Goal: Task Accomplishment & Management: Complete application form

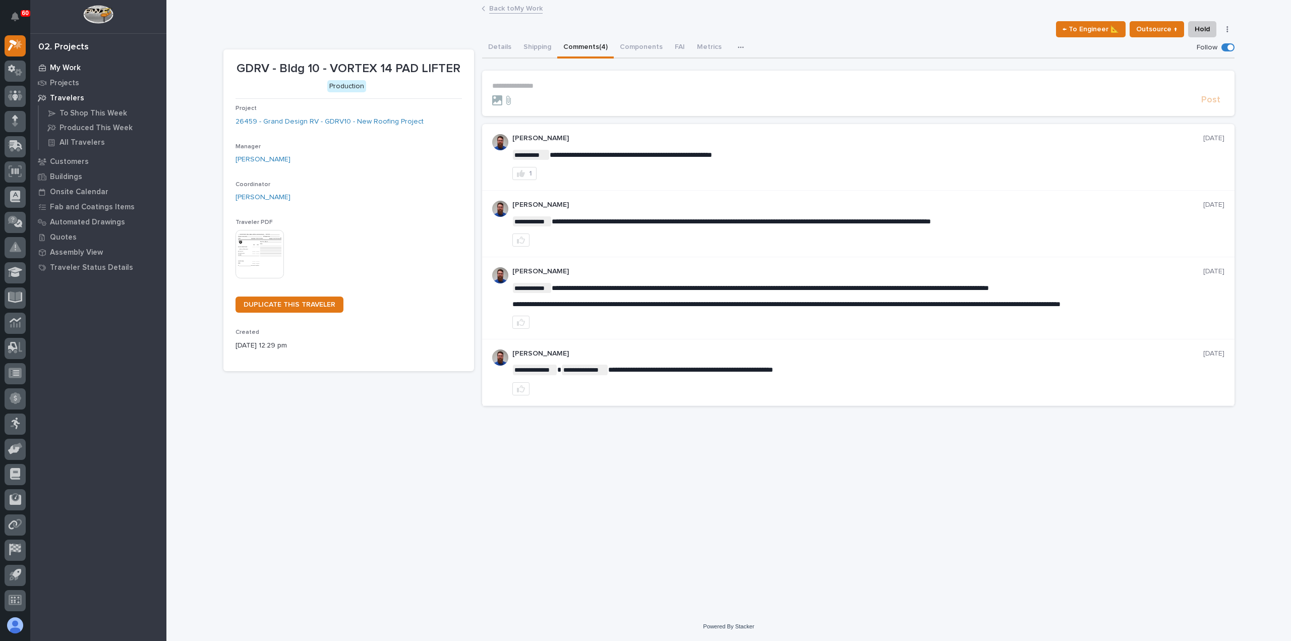
click at [79, 64] on p "My Work" at bounding box center [65, 68] width 31 height 9
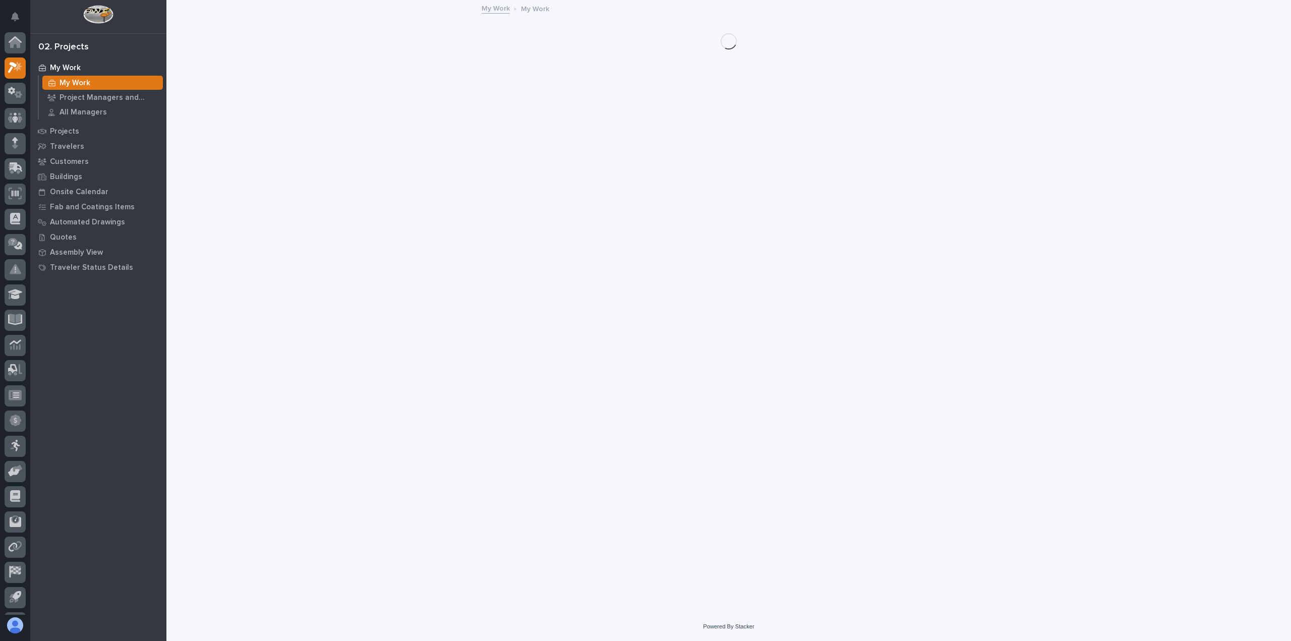
scroll to position [22, 0]
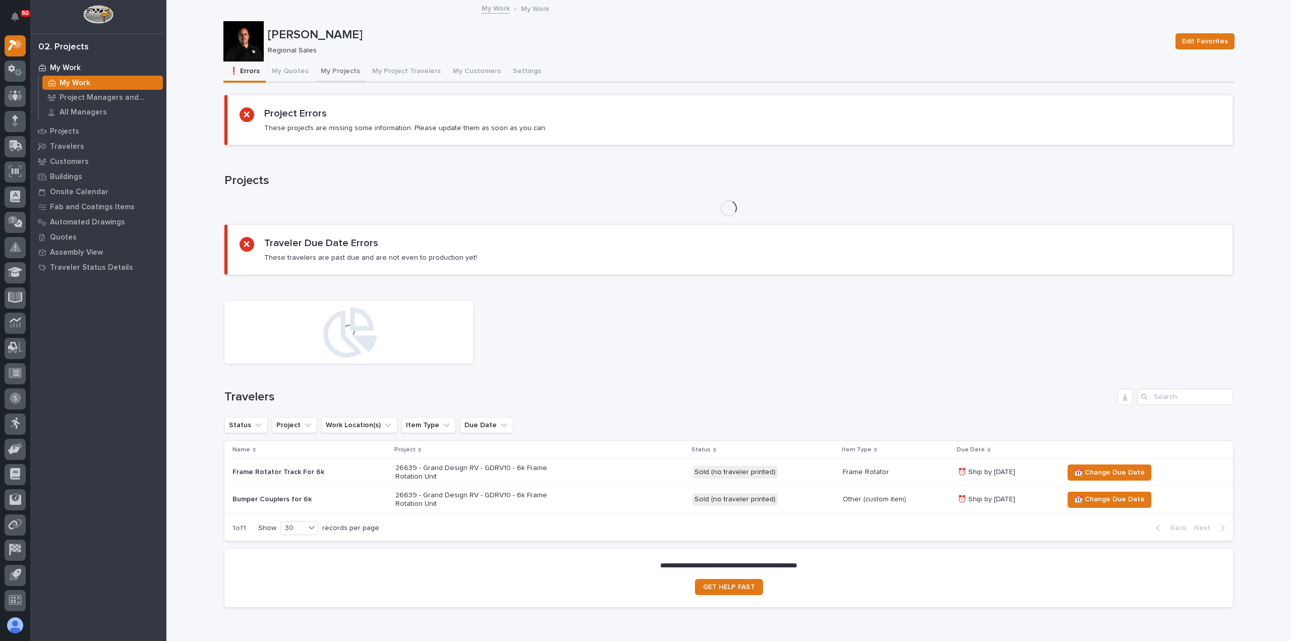
click at [327, 67] on button "My Projects" at bounding box center [340, 72] width 51 height 21
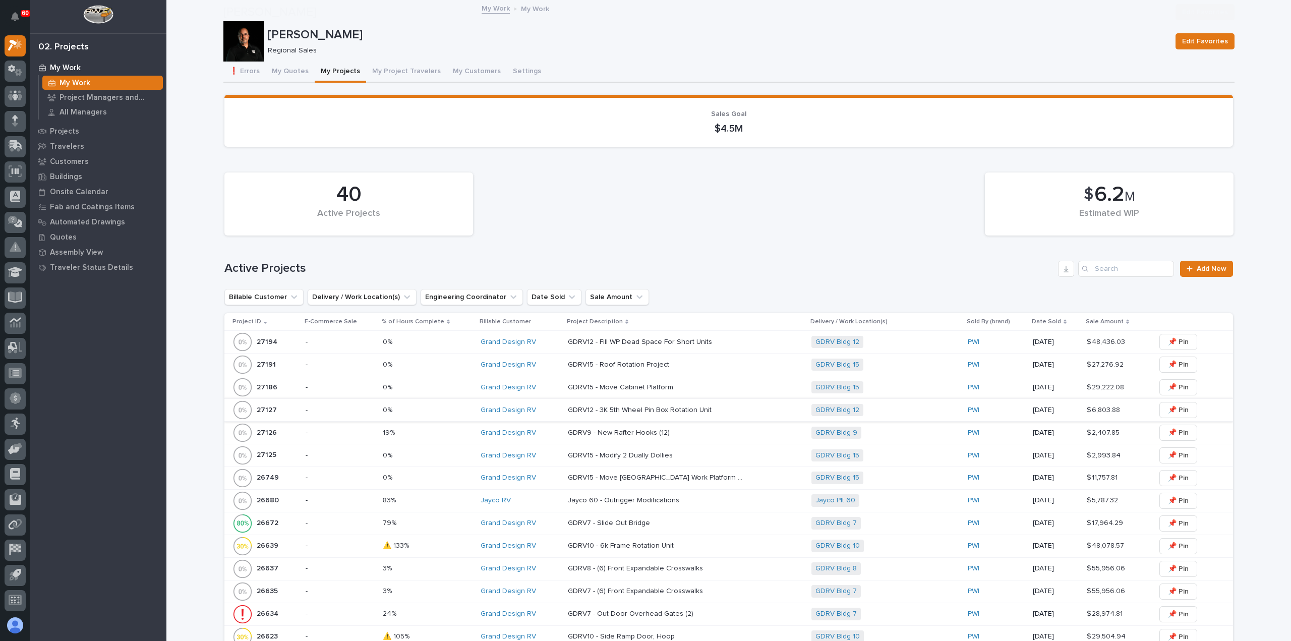
scroll to position [252, 0]
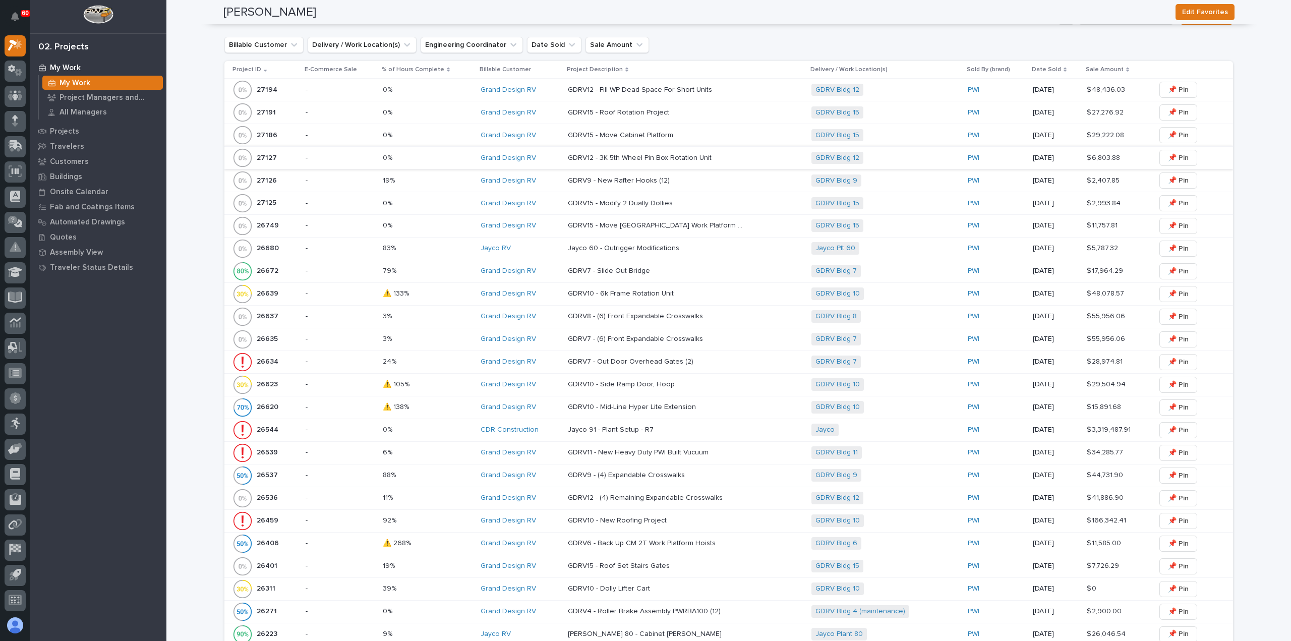
click at [280, 360] on div "26634 26634" at bounding box center [264, 362] width 65 height 20
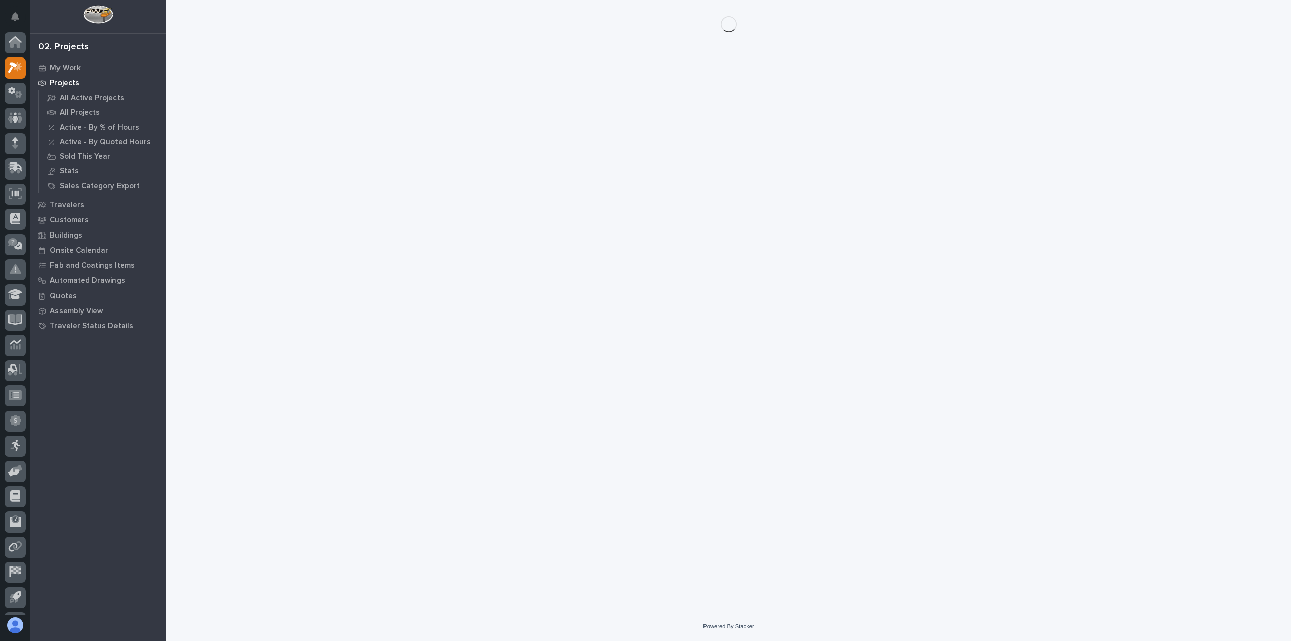
scroll to position [22, 0]
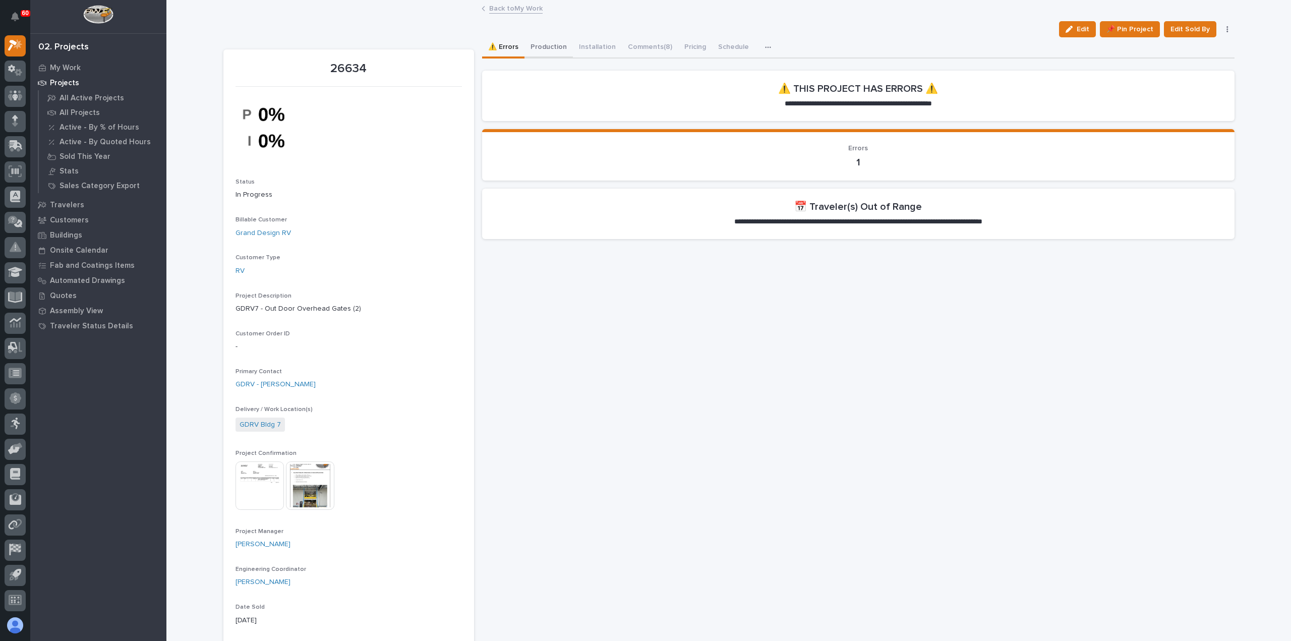
click at [548, 45] on button "Production" at bounding box center [548, 47] width 48 height 21
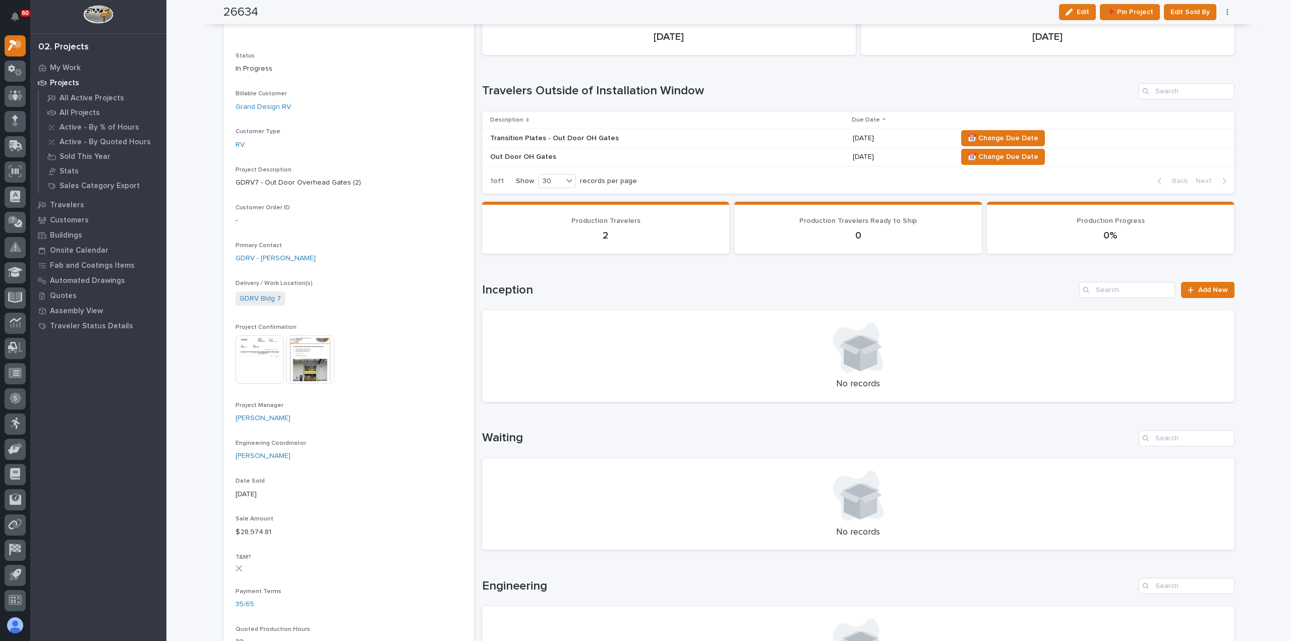
scroll to position [50, 0]
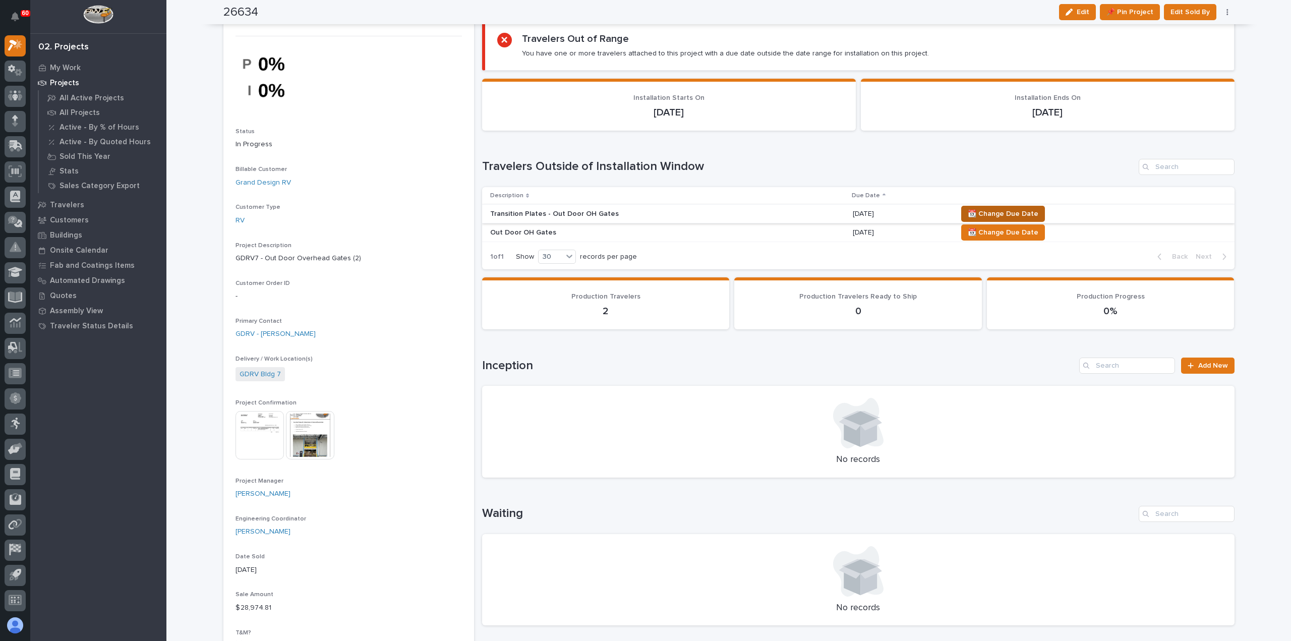
click at [984, 210] on span "📆 Change Due Date" at bounding box center [1002, 214] width 71 height 12
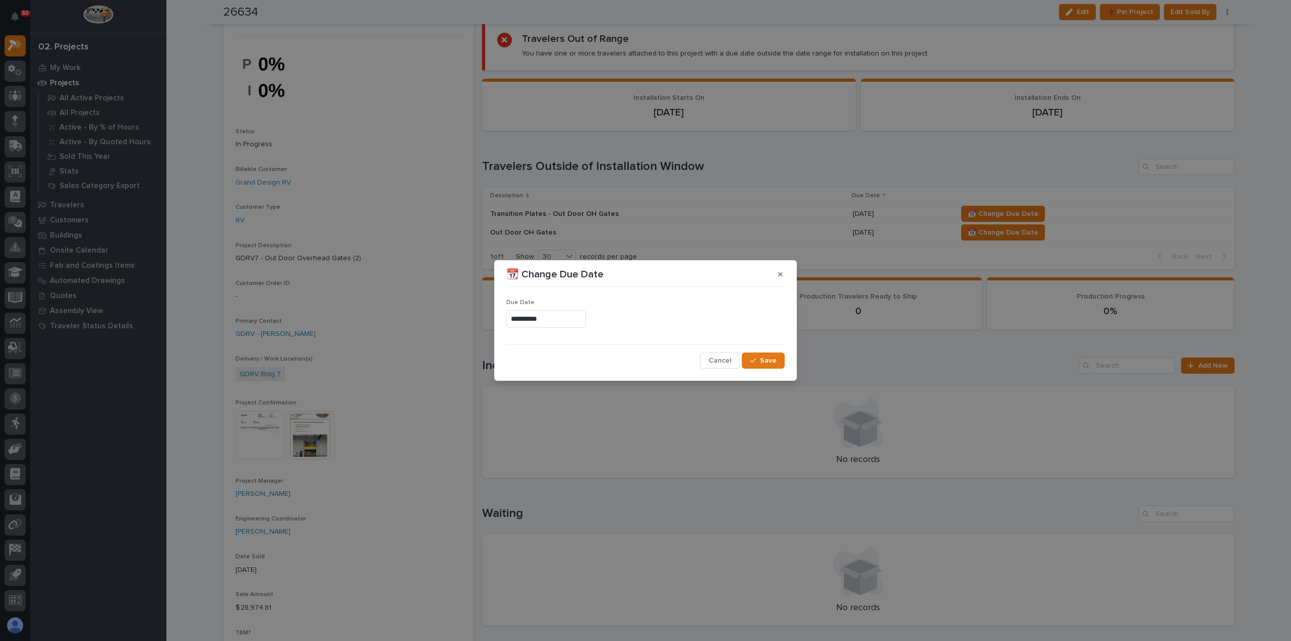
click at [567, 322] on input "**********" at bounding box center [546, 319] width 80 height 18
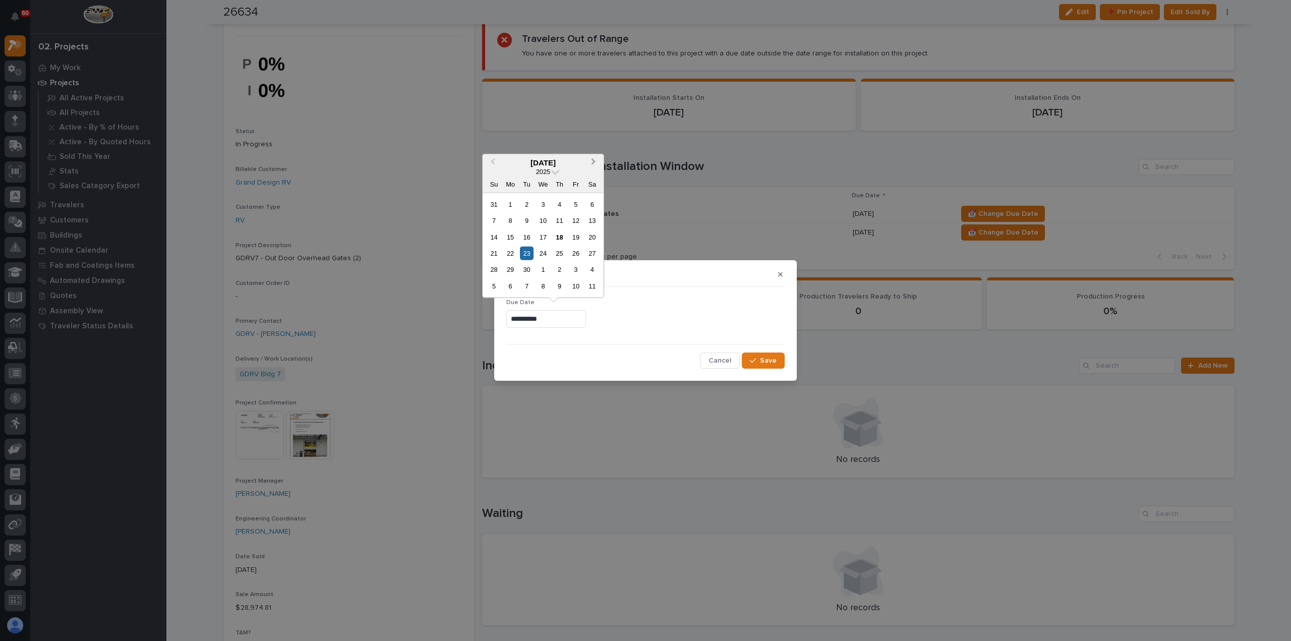
click at [593, 161] on span "Next Month" at bounding box center [593, 162] width 0 height 13
click at [508, 240] on div "13" at bounding box center [510, 237] width 14 height 14
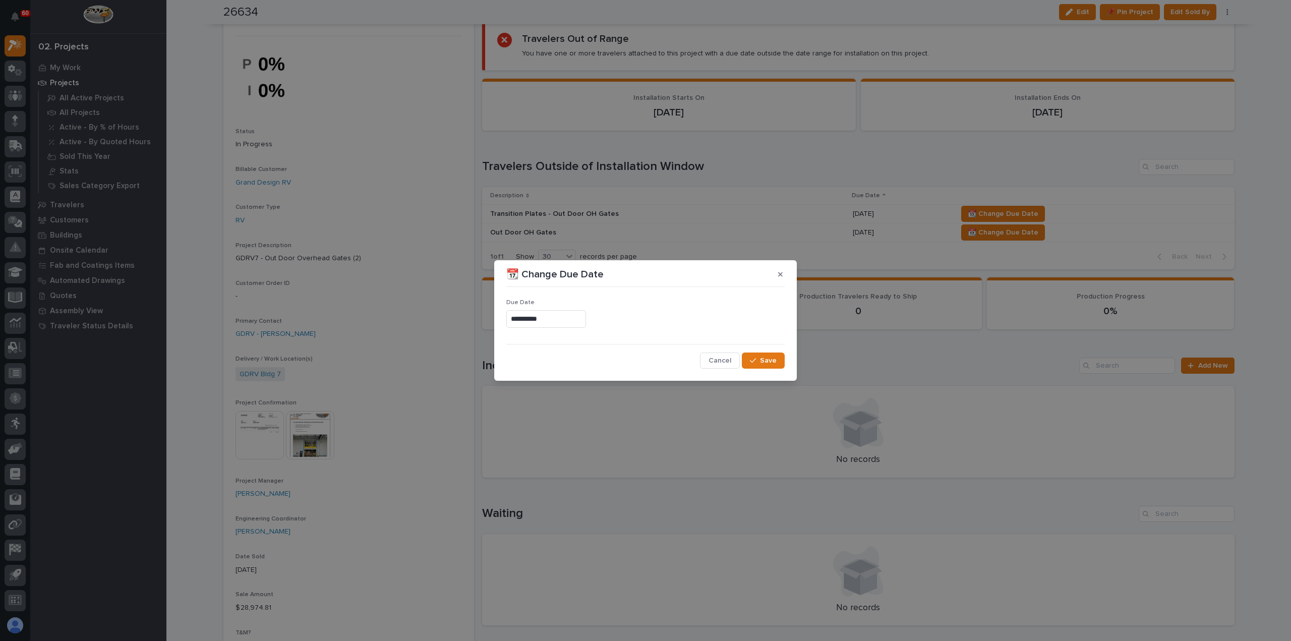
type input "**********"
click at [761, 359] on span "Save" at bounding box center [768, 360] width 17 height 9
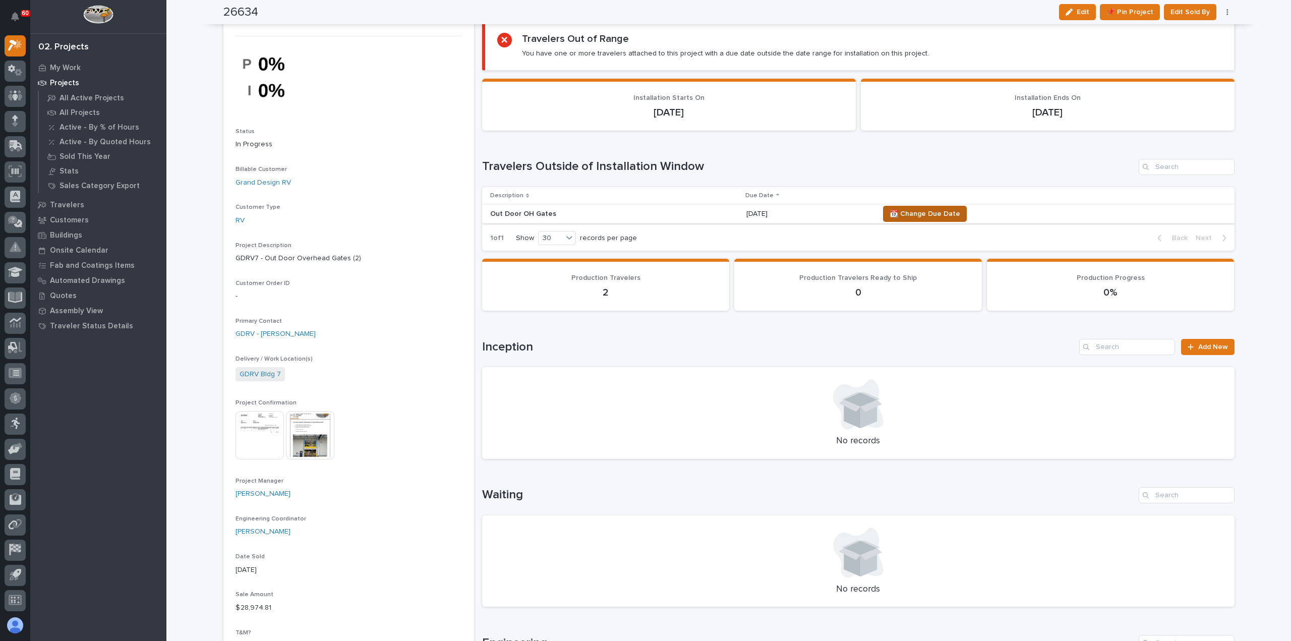
click at [918, 210] on span "📆 Change Due Date" at bounding box center [924, 214] width 71 height 12
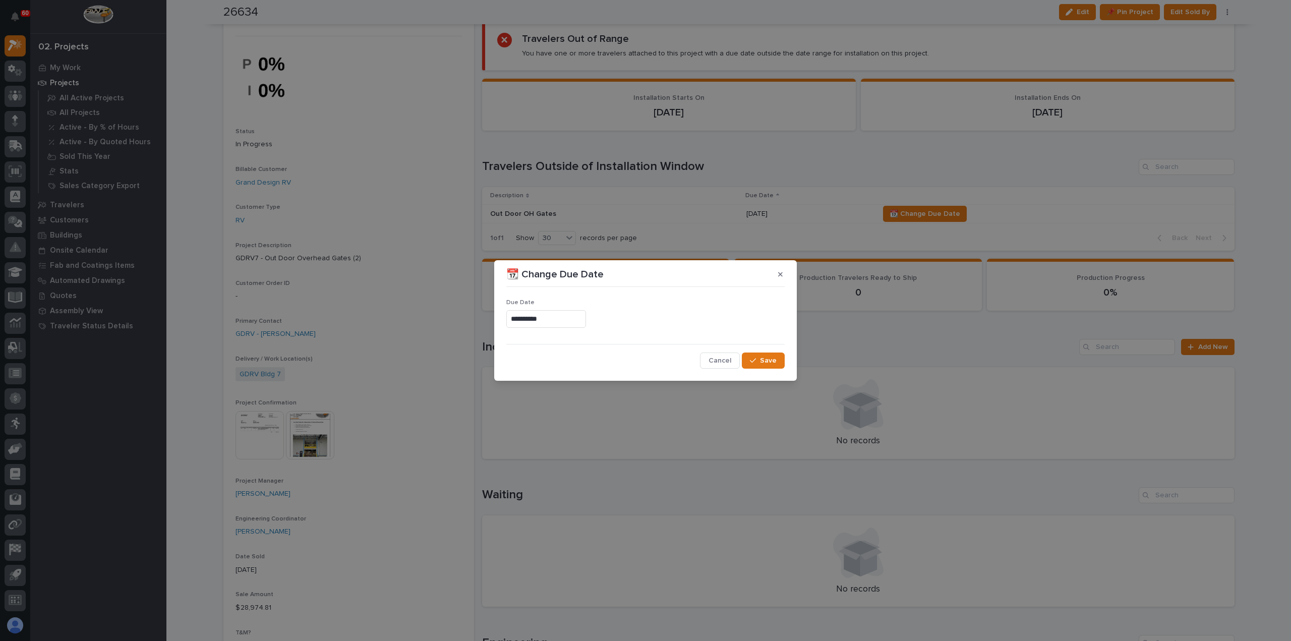
click at [564, 316] on input "**********" at bounding box center [546, 319] width 80 height 18
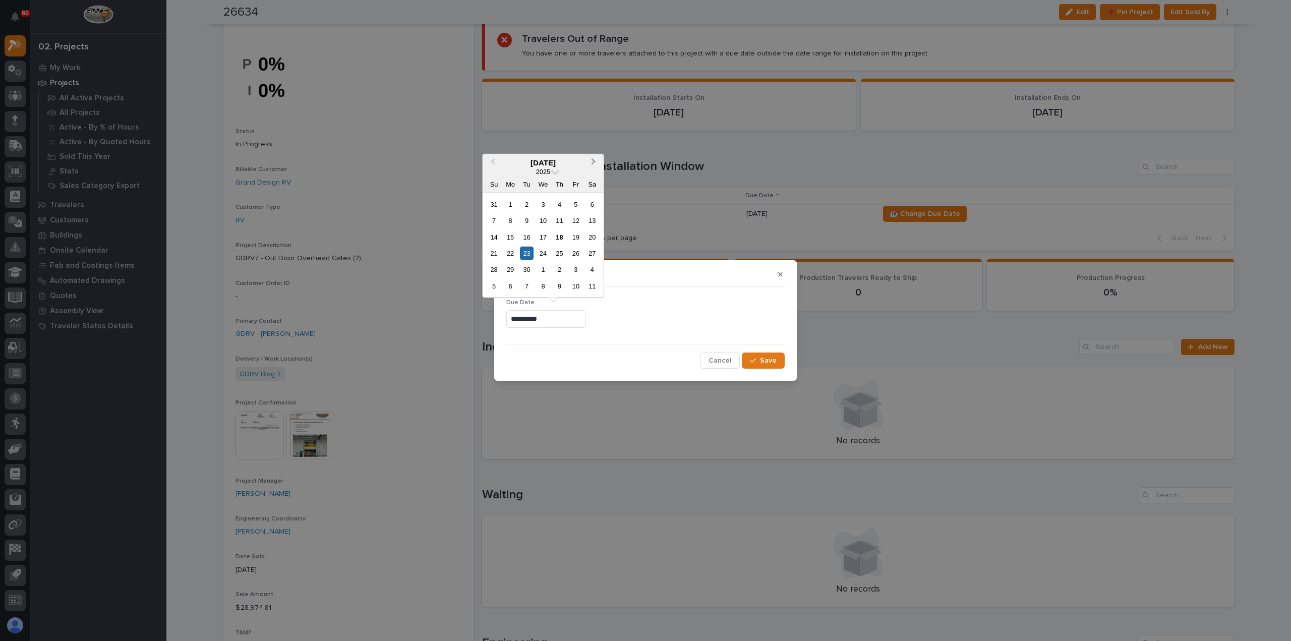
click at [593, 161] on span "Next Month" at bounding box center [593, 162] width 0 height 13
click at [512, 233] on div "13" at bounding box center [510, 237] width 14 height 14
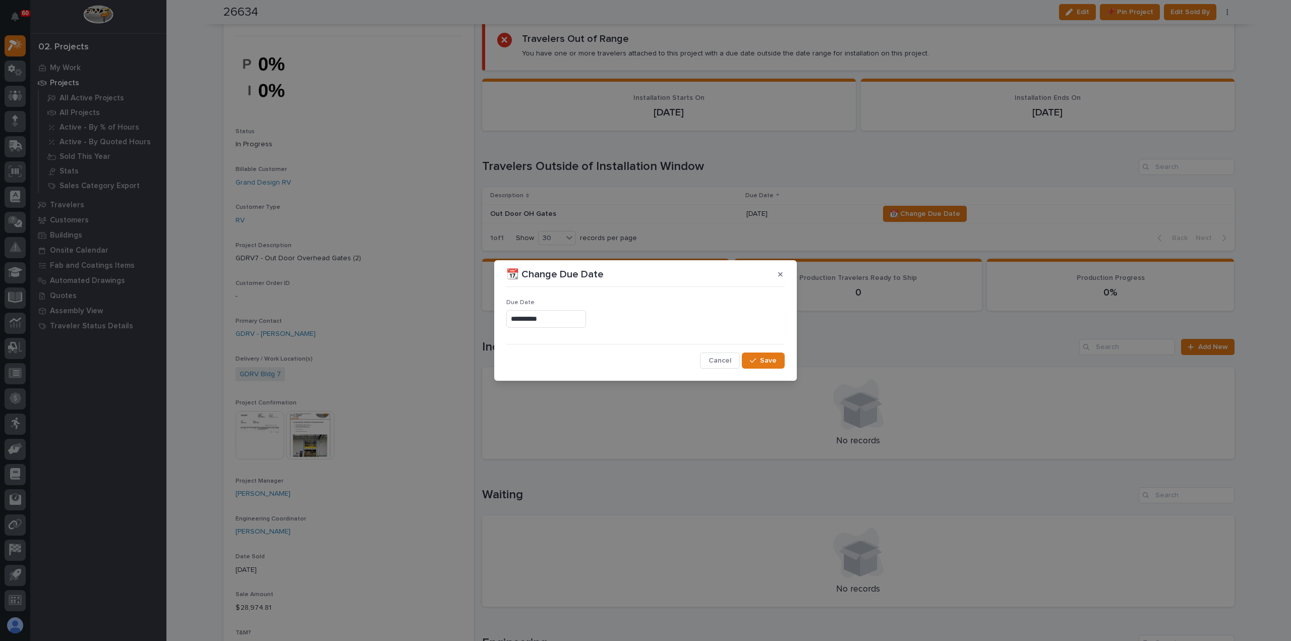
type input "**********"
click at [759, 358] on div "button" at bounding box center [755, 360] width 10 height 7
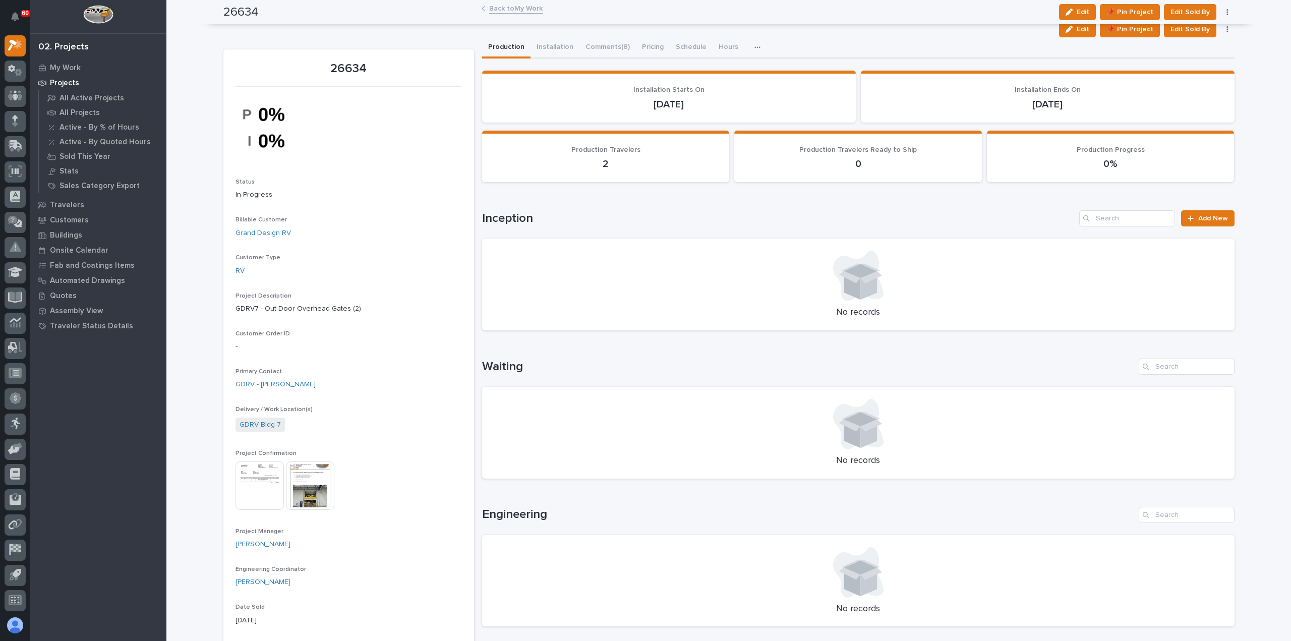
scroll to position [0, 0]
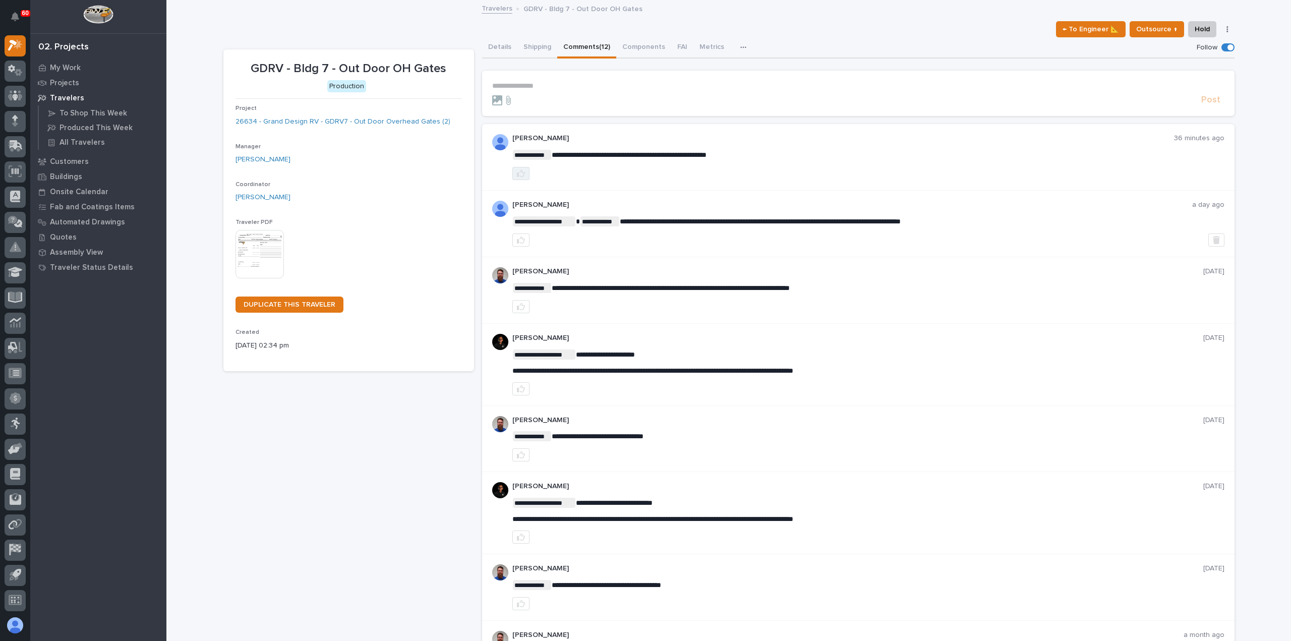
click at [517, 175] on icon "button" at bounding box center [521, 173] width 8 height 7
click at [520, 85] on p "**********" at bounding box center [858, 86] width 732 height 9
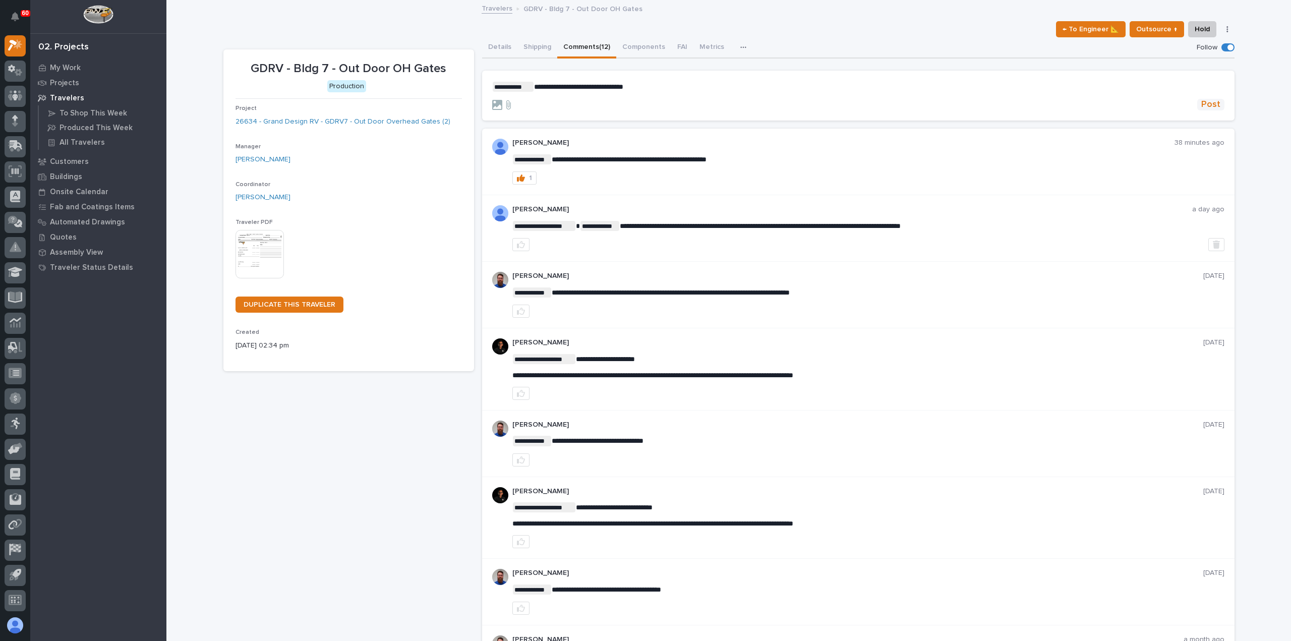
click at [1203, 103] on span "Post" at bounding box center [1210, 105] width 19 height 12
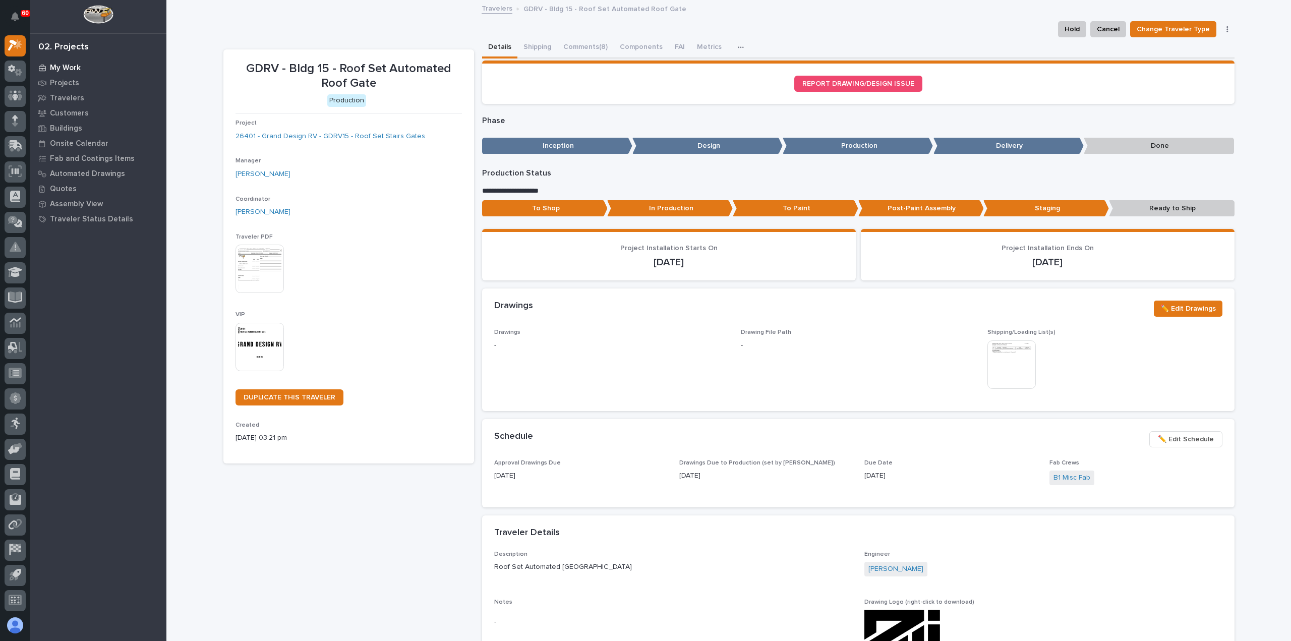
click at [60, 65] on p "My Work" at bounding box center [65, 68] width 31 height 9
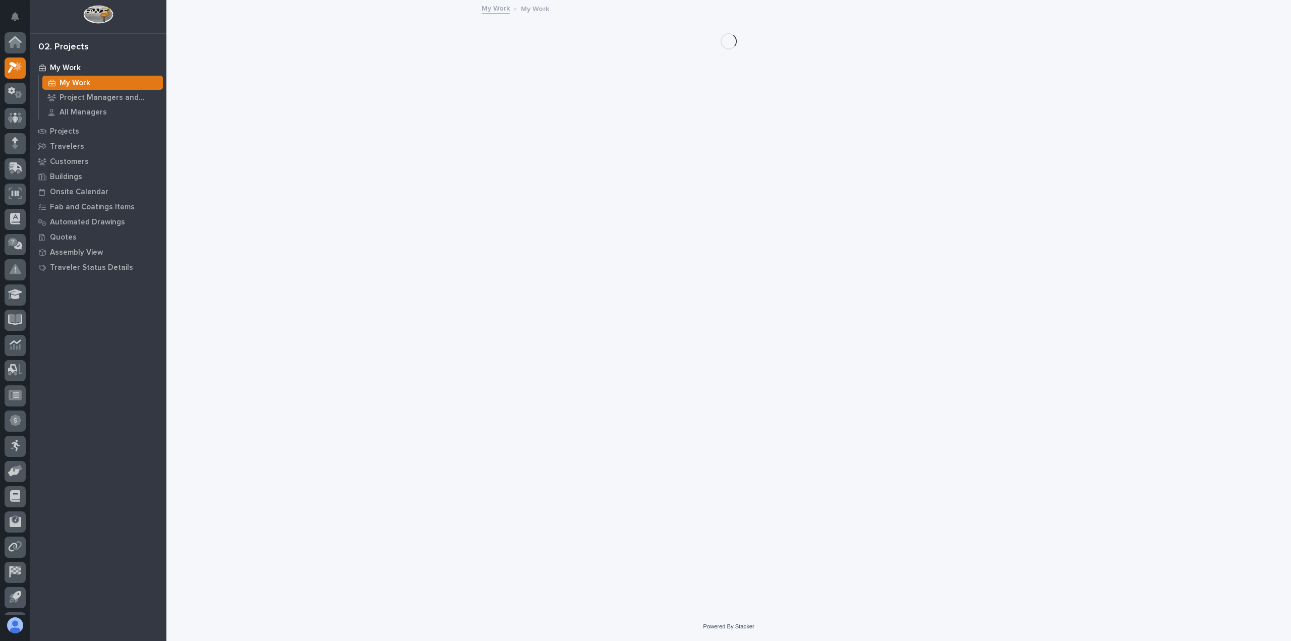
scroll to position [22, 0]
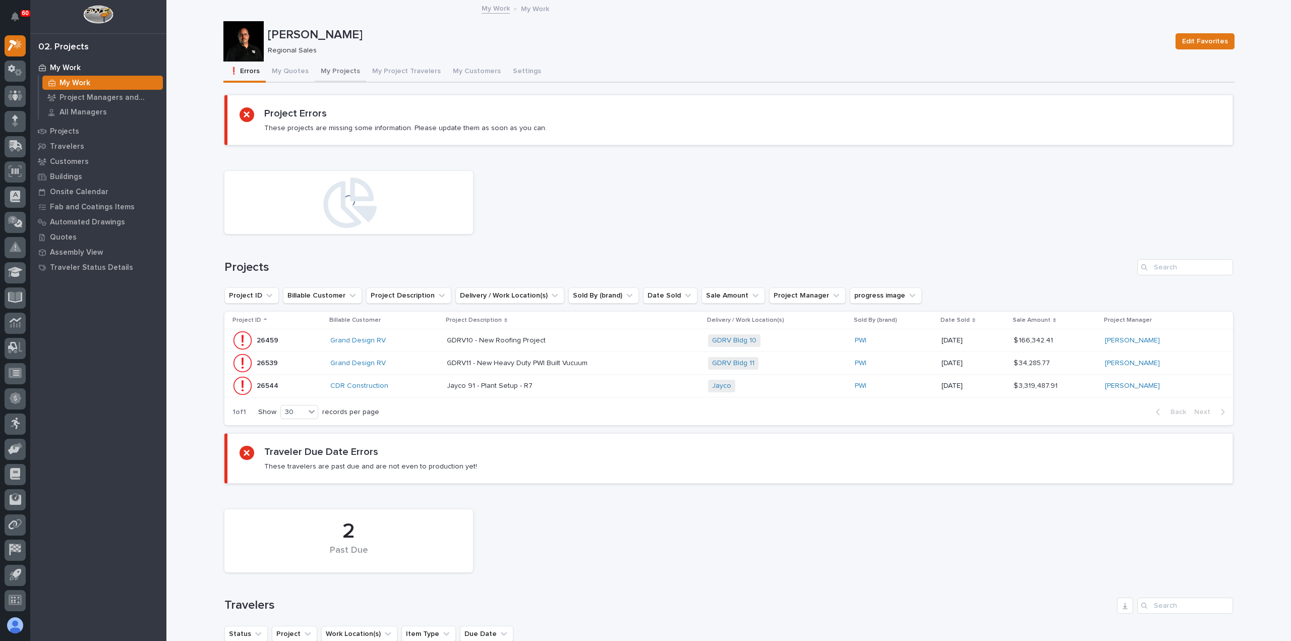
click at [327, 67] on button "My Projects" at bounding box center [340, 72] width 51 height 21
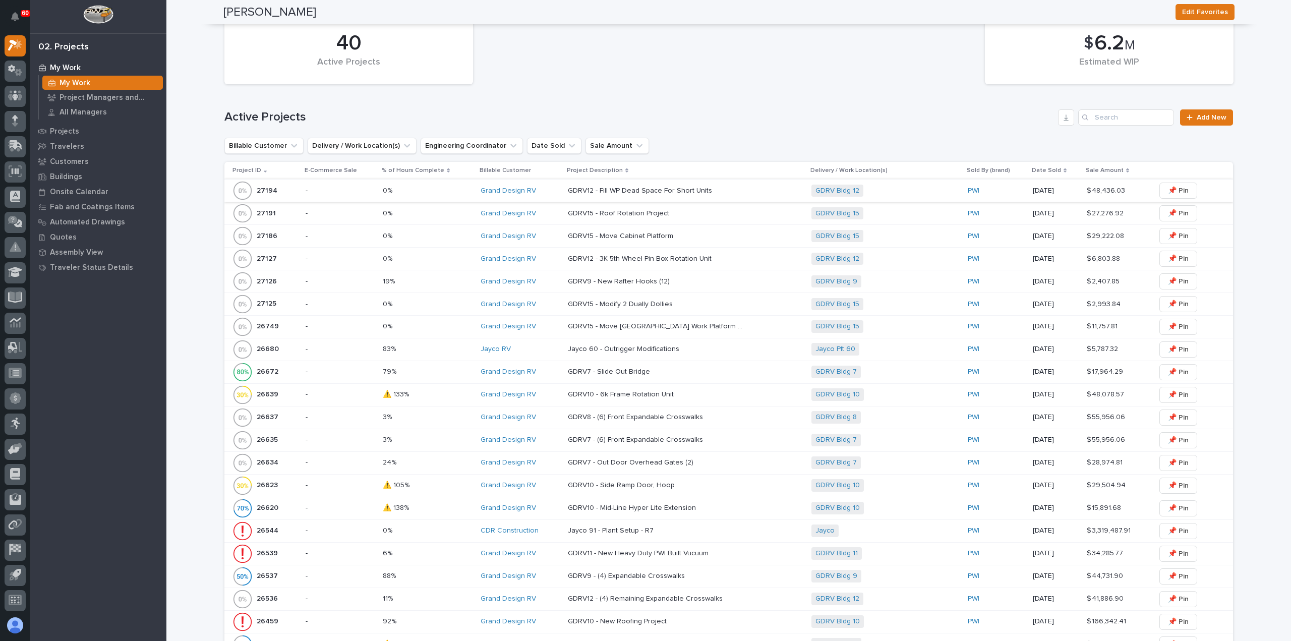
scroll to position [202, 0]
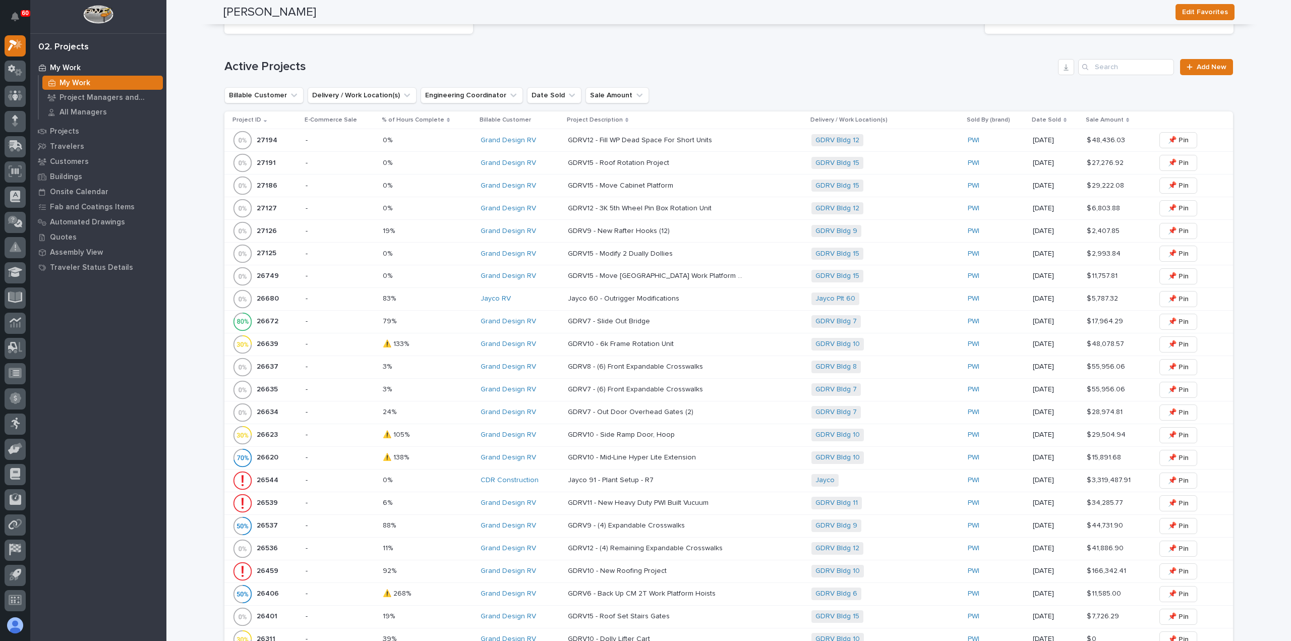
click at [287, 613] on div "26401 26401" at bounding box center [264, 616] width 65 height 20
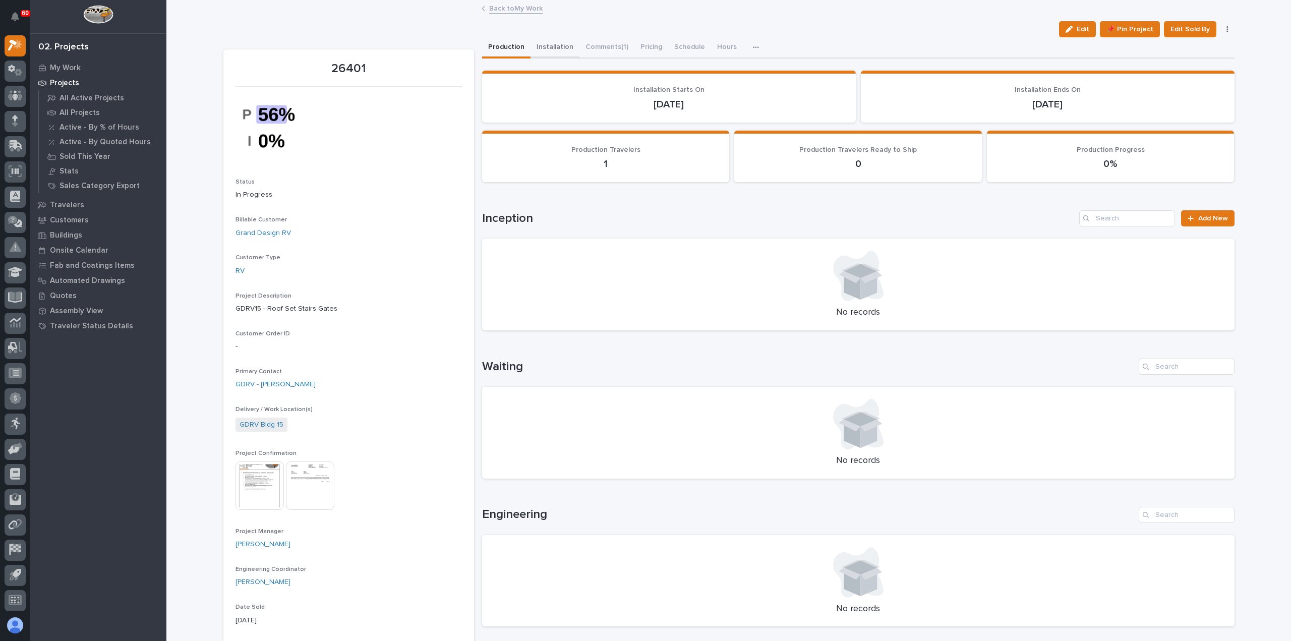
click at [550, 47] on button "Installation" at bounding box center [554, 47] width 49 height 21
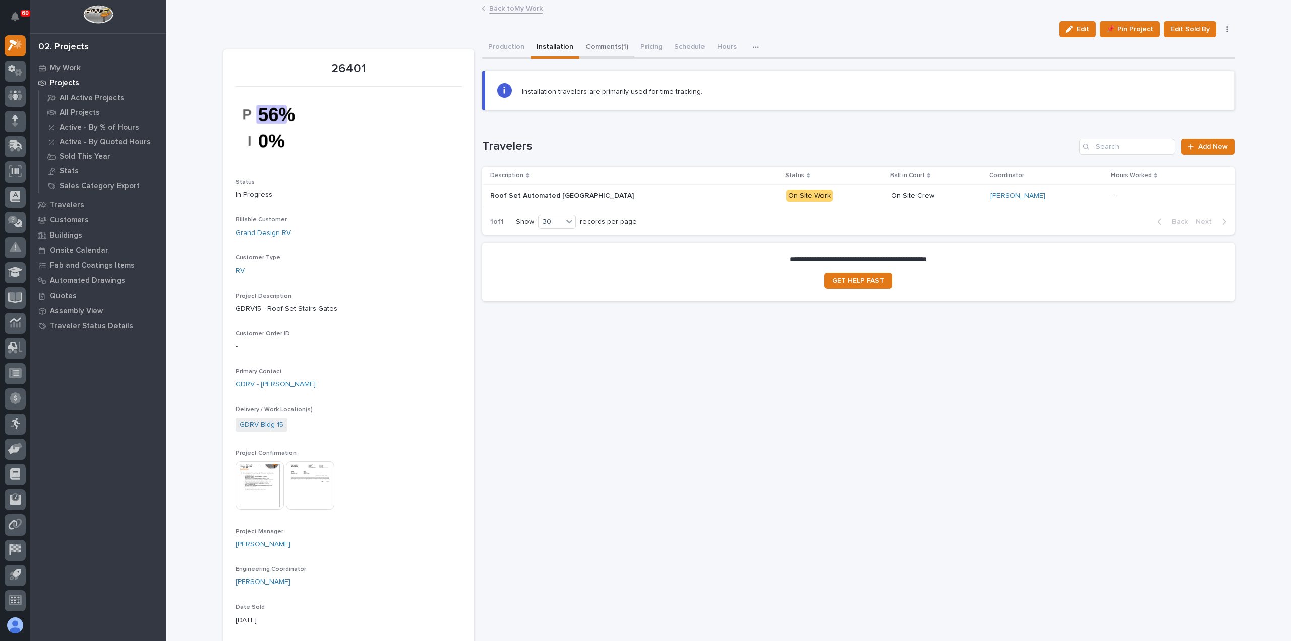
click at [592, 47] on button "Comments (1)" at bounding box center [606, 47] width 55 height 21
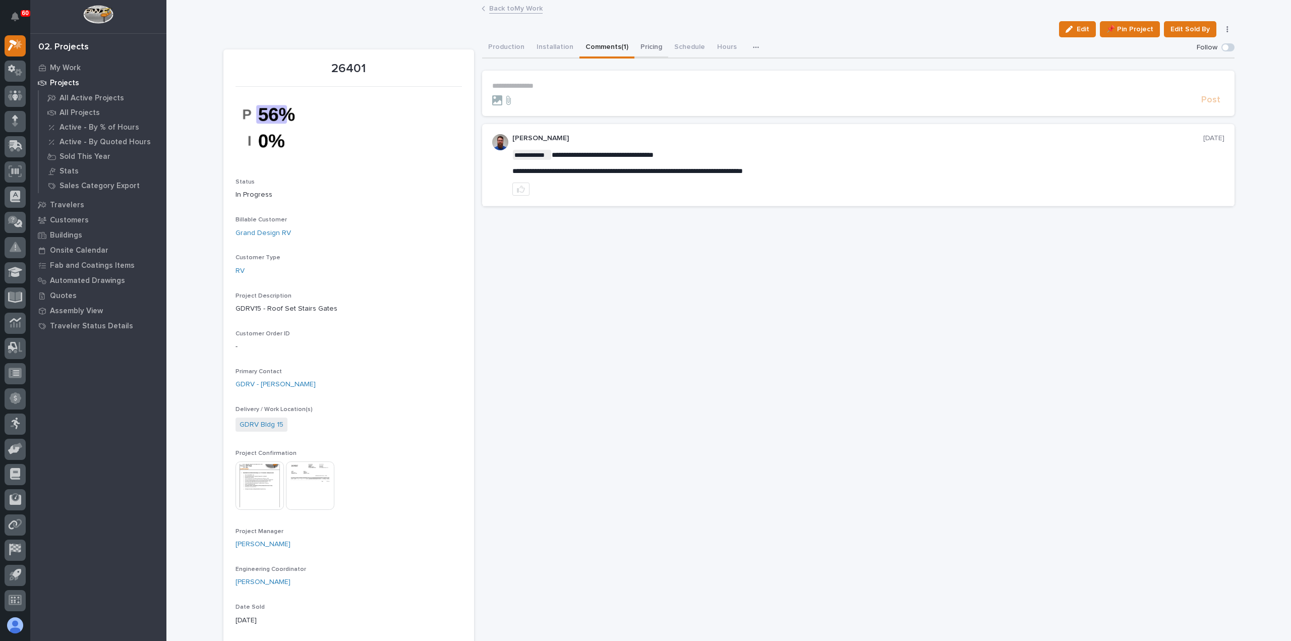
click at [640, 47] on button "Pricing" at bounding box center [651, 47] width 34 height 21
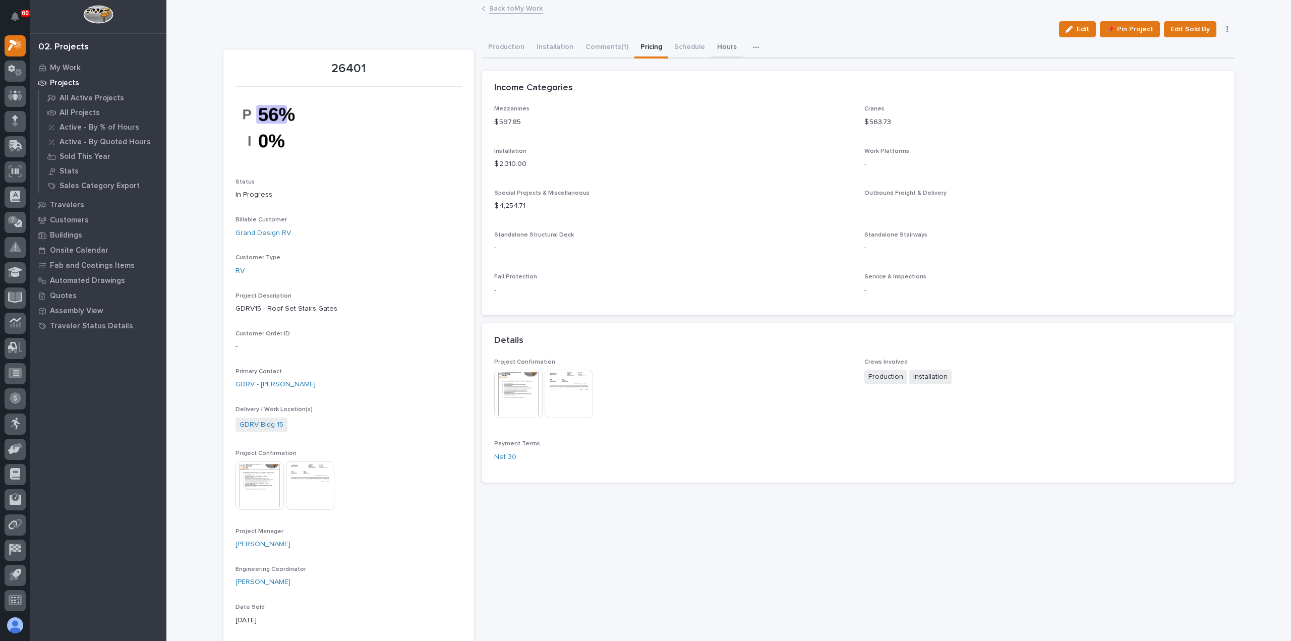
click at [723, 47] on button "Hours" at bounding box center [727, 47] width 32 height 21
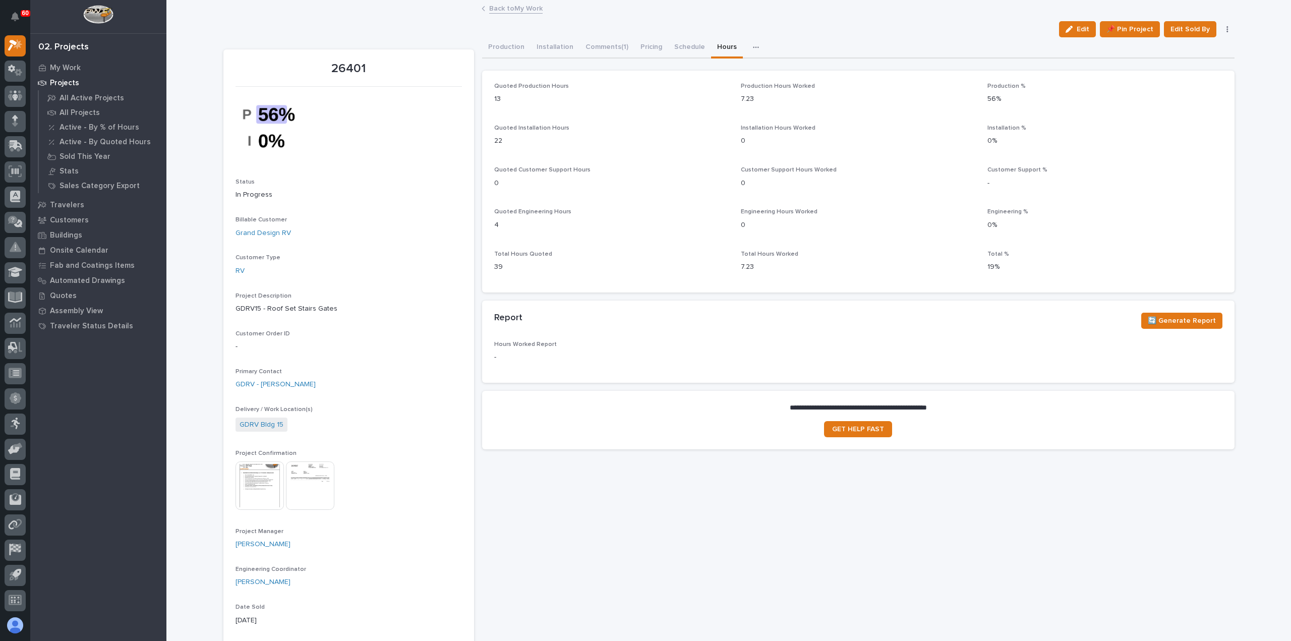
click at [501, 10] on link "Back to My Work" at bounding box center [515, 8] width 53 height 12
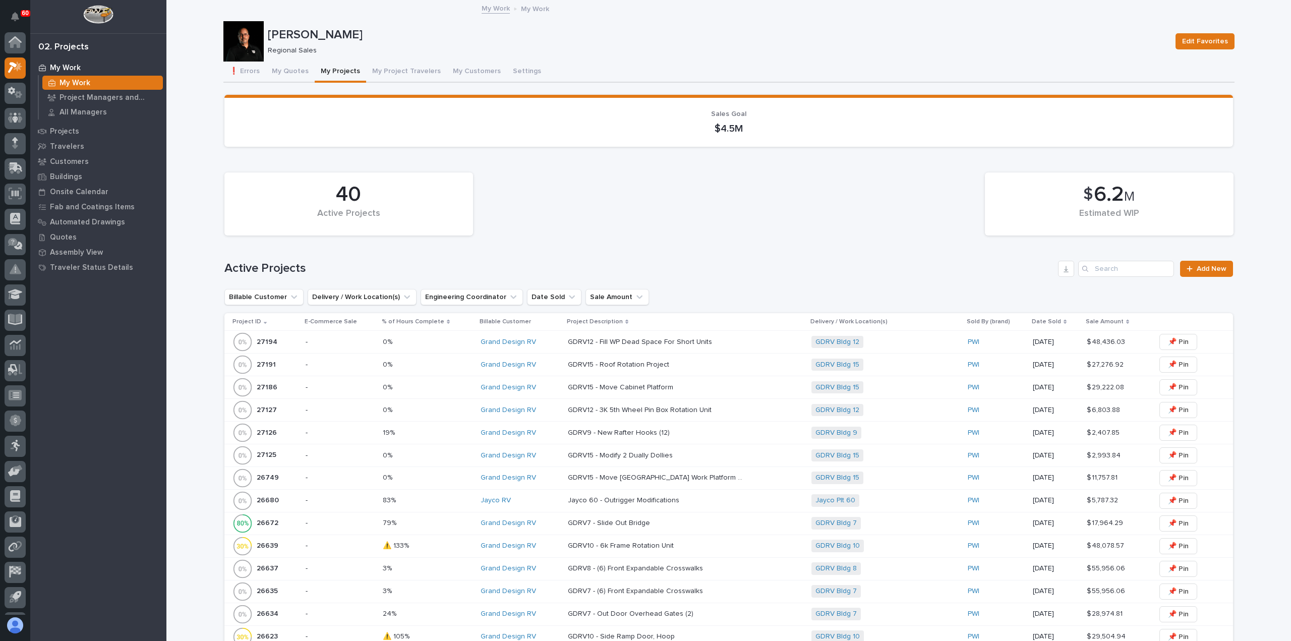
scroll to position [22, 0]
click at [73, 82] on p "My Work" at bounding box center [74, 83] width 31 height 9
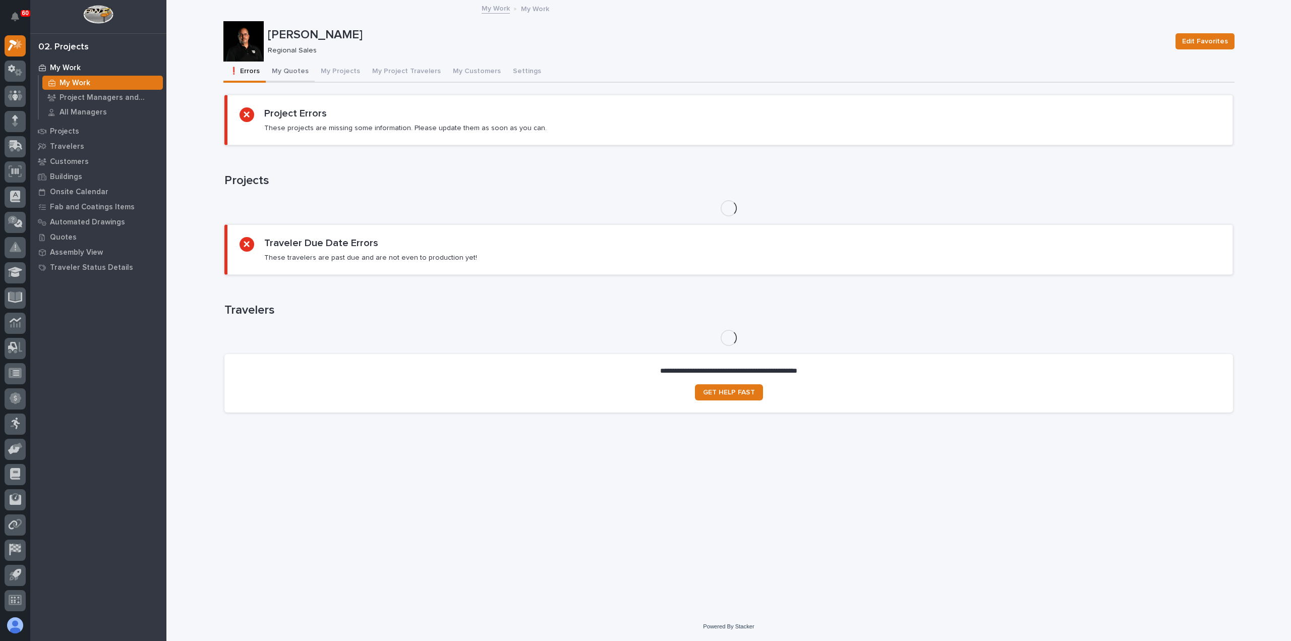
click at [291, 69] on button "My Quotes" at bounding box center [290, 72] width 49 height 21
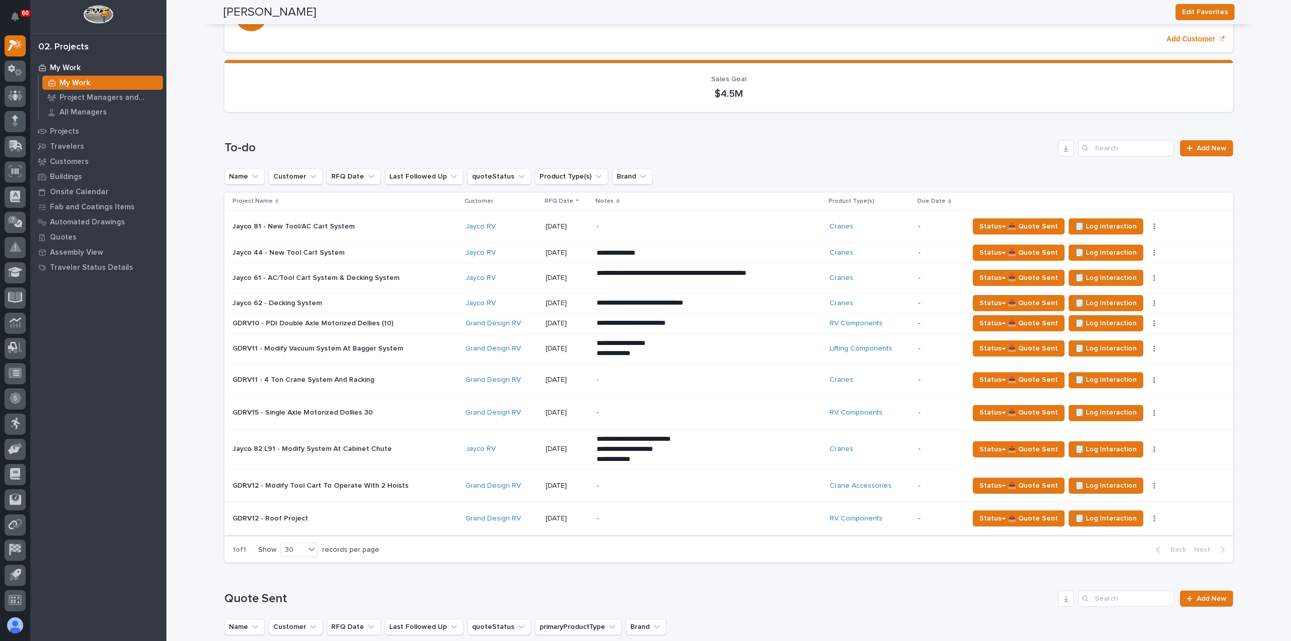
scroll to position [101, 0]
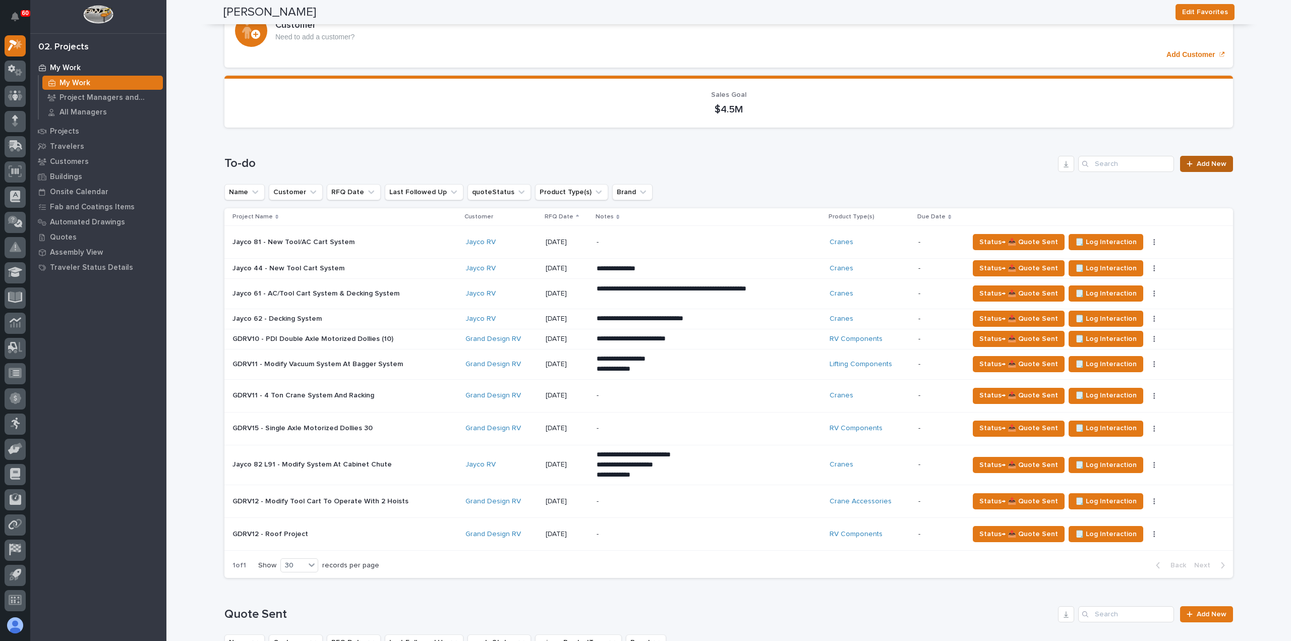
click at [1199, 161] on span "Add New" at bounding box center [1211, 163] width 30 height 7
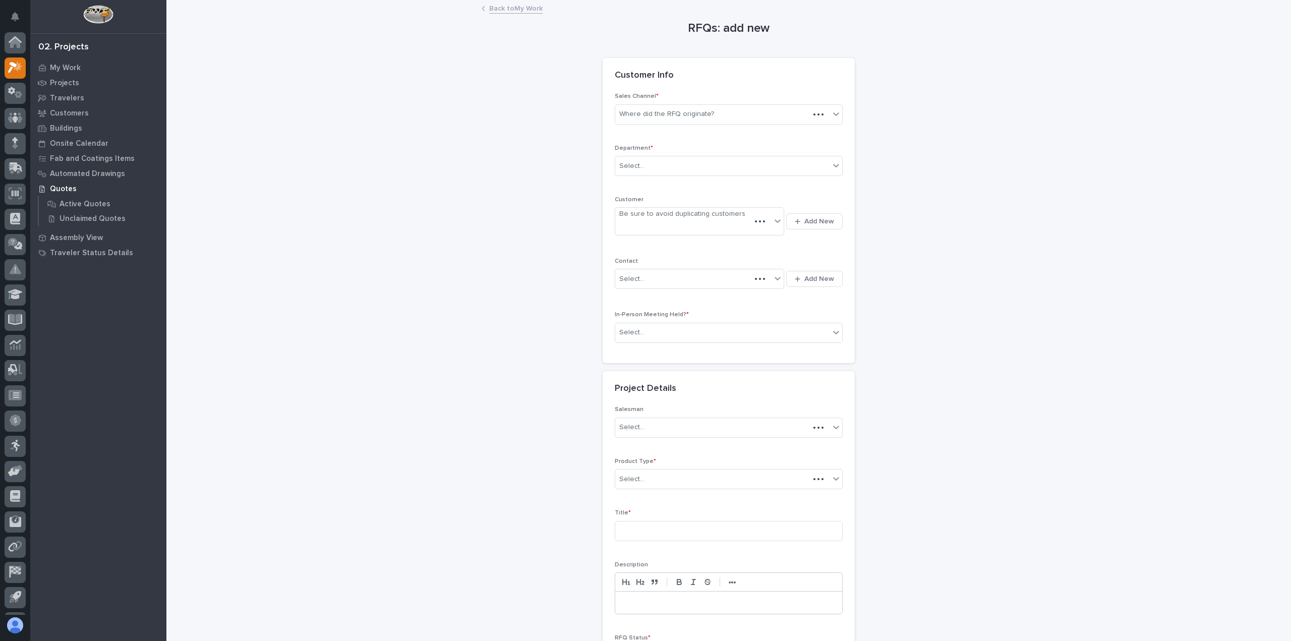
scroll to position [22, 0]
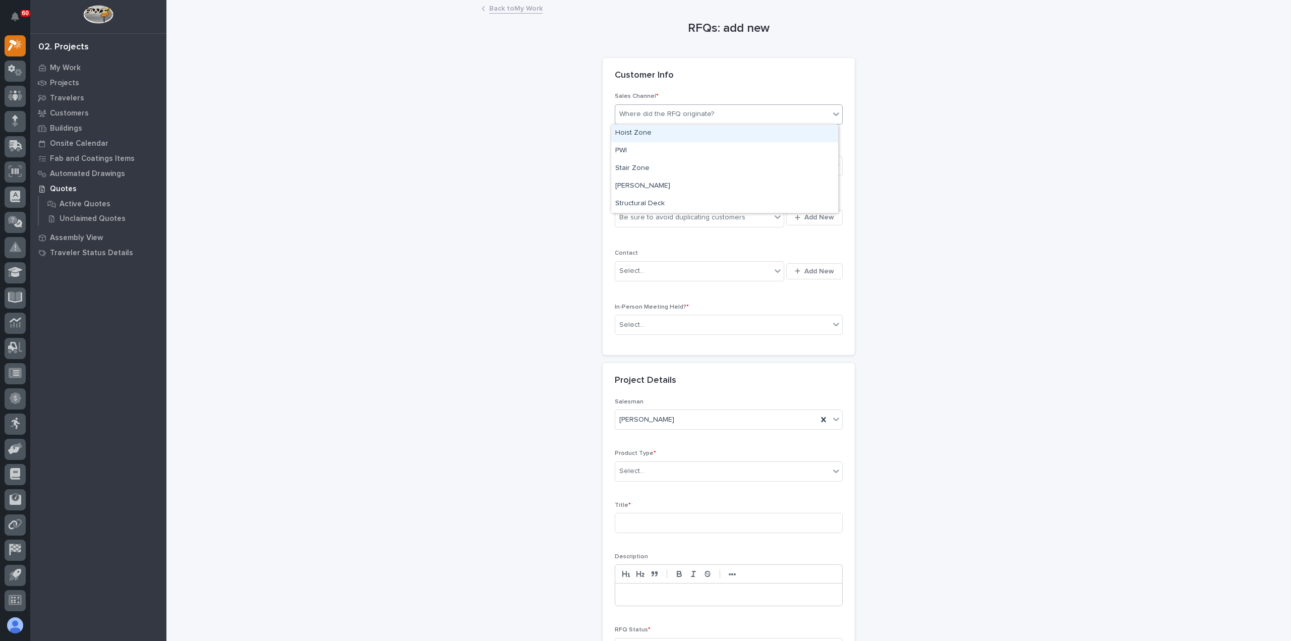
click at [705, 114] on div "Where did the RFQ originate?" at bounding box center [666, 114] width 95 height 11
click at [688, 153] on div "PWI" at bounding box center [724, 151] width 227 height 18
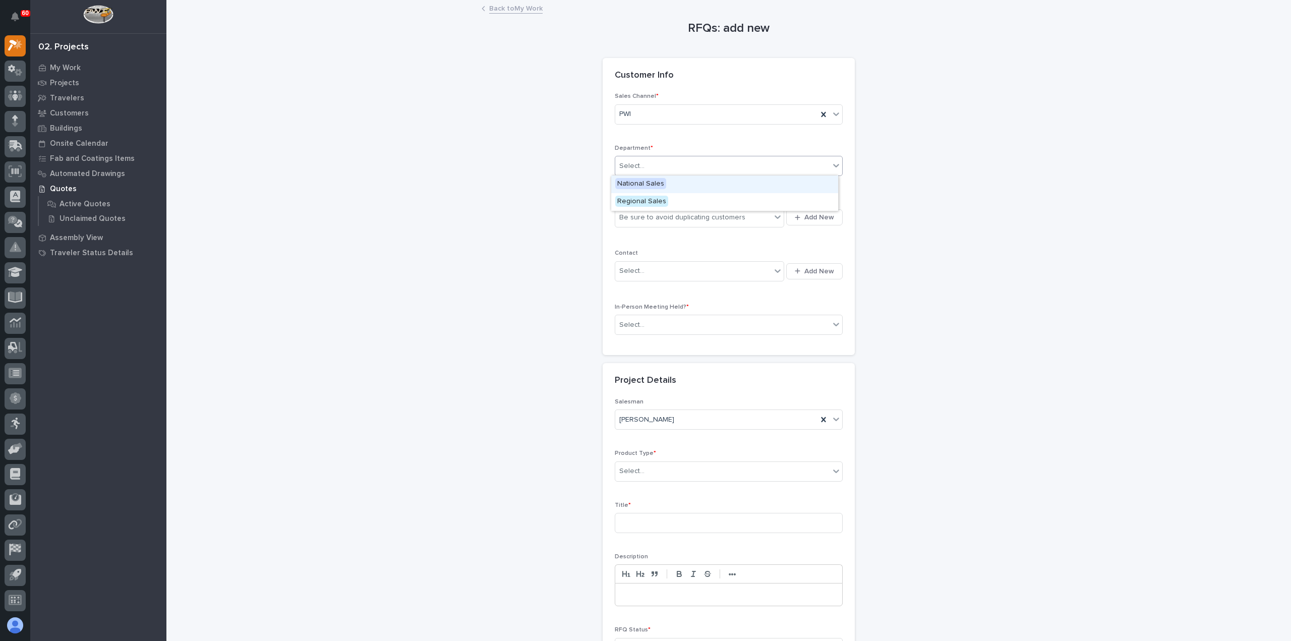
click at [688, 162] on div "Select..." at bounding box center [722, 166] width 214 height 17
click at [676, 201] on div "Regional Sales" at bounding box center [724, 202] width 227 height 18
click at [684, 220] on div "Be sure to avoid duplicating customers" at bounding box center [682, 217] width 126 height 11
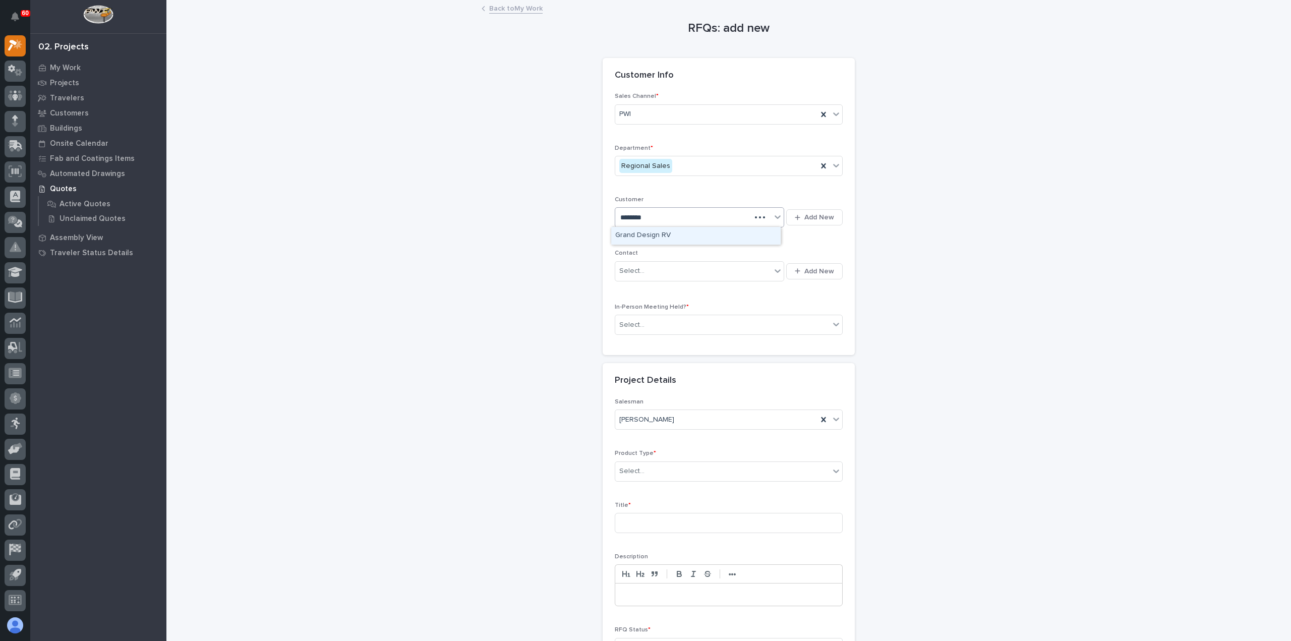
type input "*********"
click at [681, 235] on div "Grand Design RV" at bounding box center [695, 236] width 169 height 18
click at [677, 267] on div "Select..." at bounding box center [693, 271] width 156 height 17
type input "*"
click at [762, 217] on icon at bounding box center [764, 217] width 5 height 5
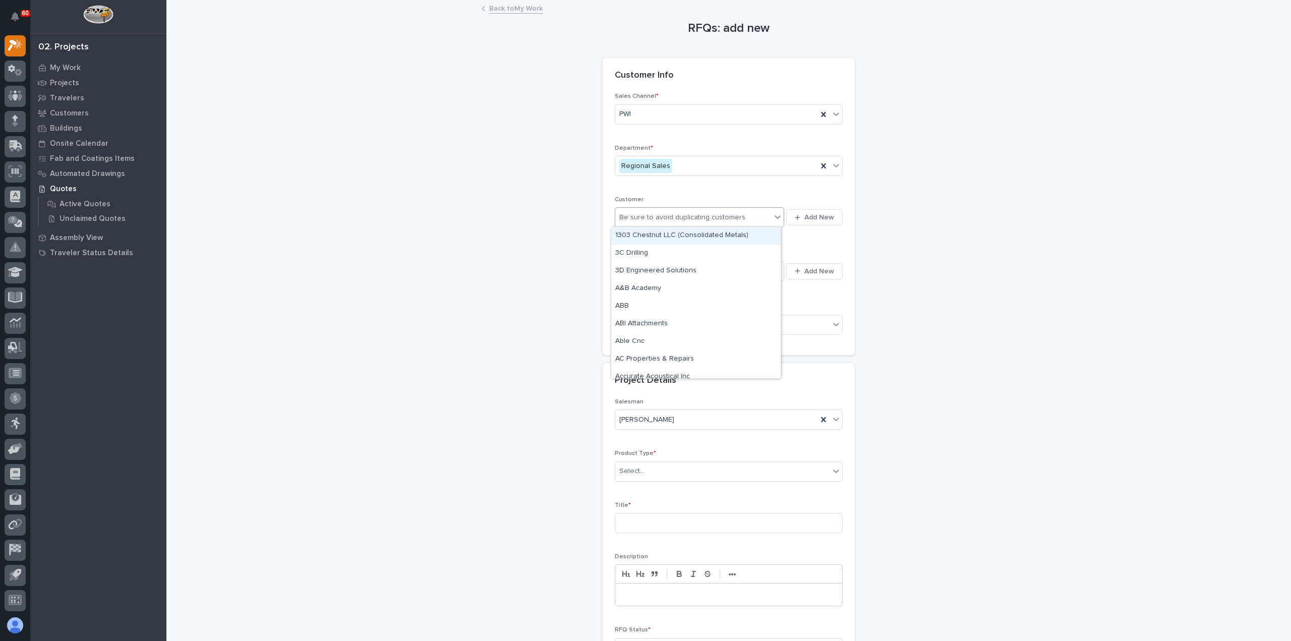
click at [724, 220] on div "Be sure to avoid duplicating customers" at bounding box center [682, 217] width 126 height 11
type input "*****"
click at [633, 254] on div "Jayco RV" at bounding box center [695, 254] width 169 height 18
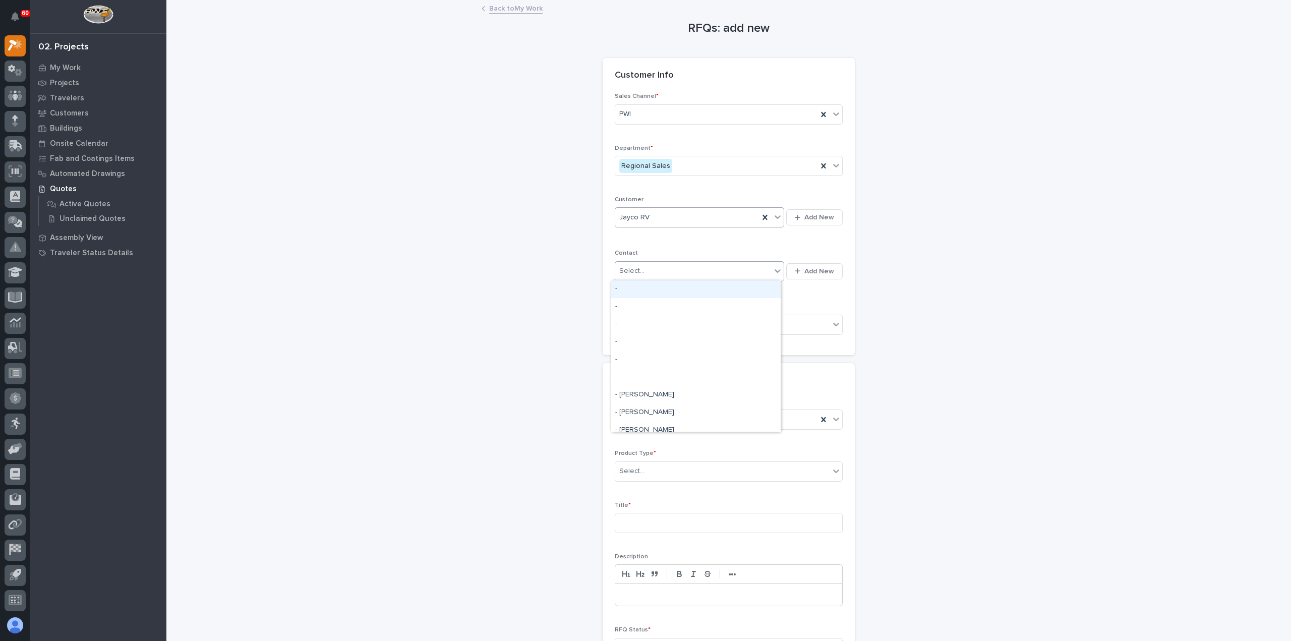
click at [648, 268] on div "Select..." at bounding box center [693, 271] width 156 height 17
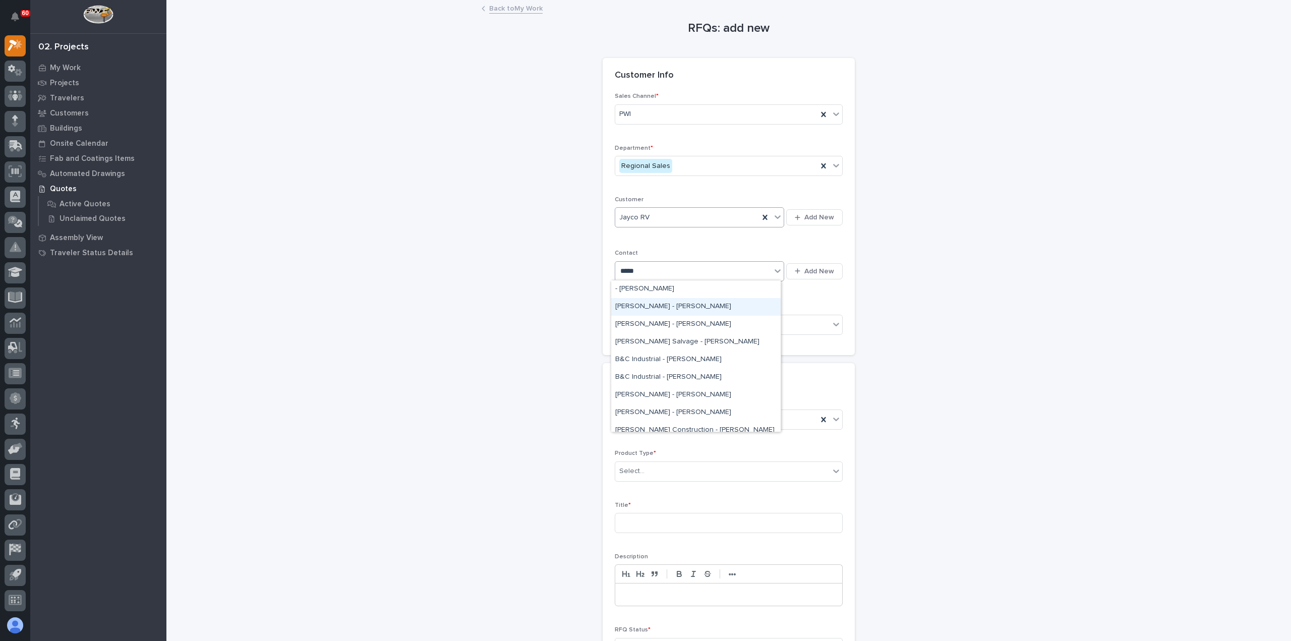
type input "******"
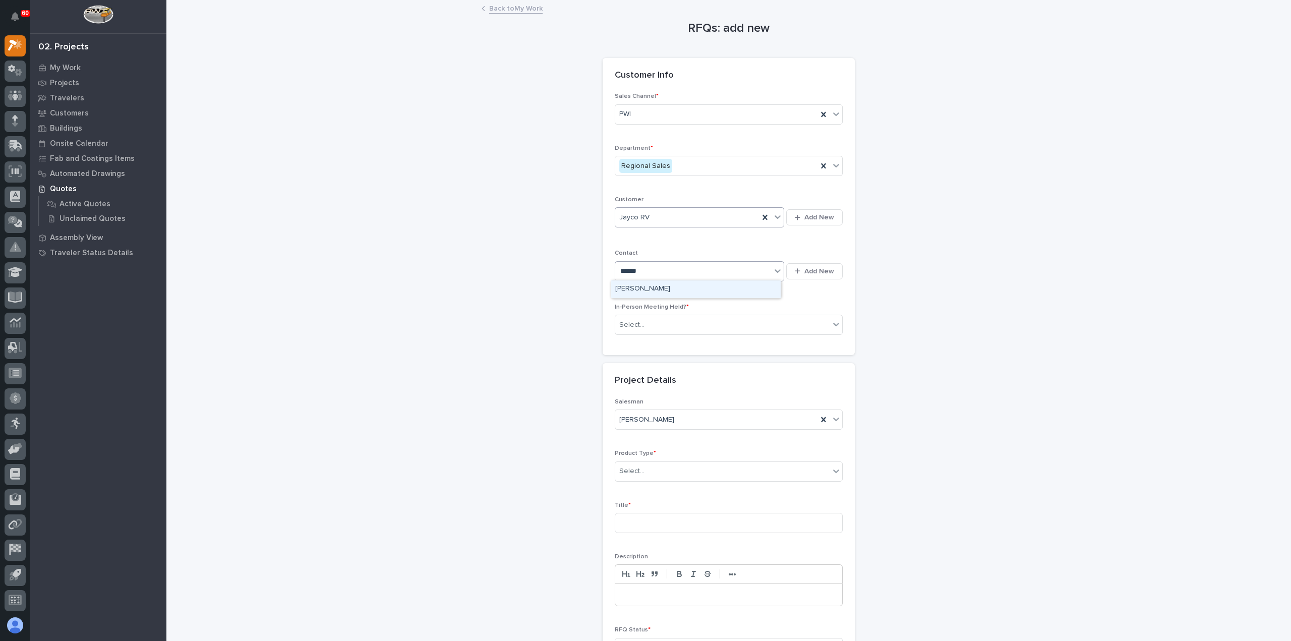
click at [650, 287] on div "[PERSON_NAME]" at bounding box center [695, 289] width 169 height 18
click at [668, 327] on div "Select..." at bounding box center [722, 325] width 214 height 17
click at [659, 342] on div "Yes" at bounding box center [724, 342] width 227 height 18
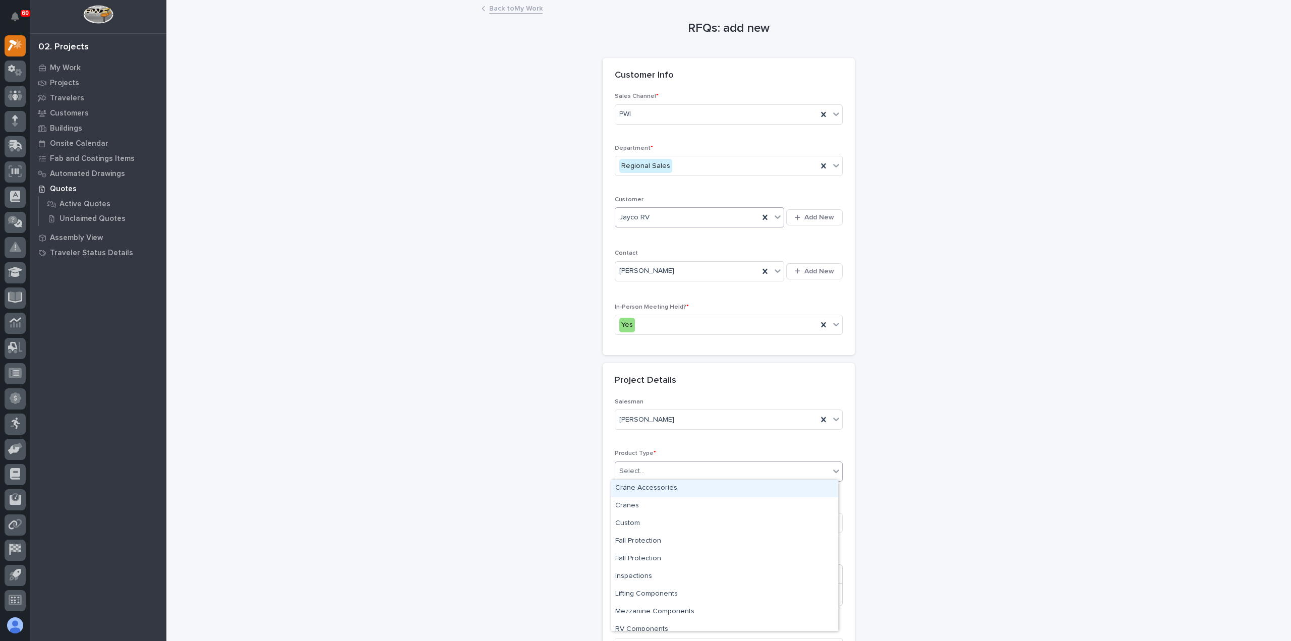
click at [660, 472] on div "Select..." at bounding box center [722, 471] width 214 height 17
drag, startPoint x: 660, startPoint y: 531, endPoint x: 657, endPoint y: 541, distance: 10.4
click at [657, 541] on div "Fall Protection" at bounding box center [724, 541] width 227 height 18
click at [668, 523] on input at bounding box center [729, 523] width 228 height 20
type input "F"
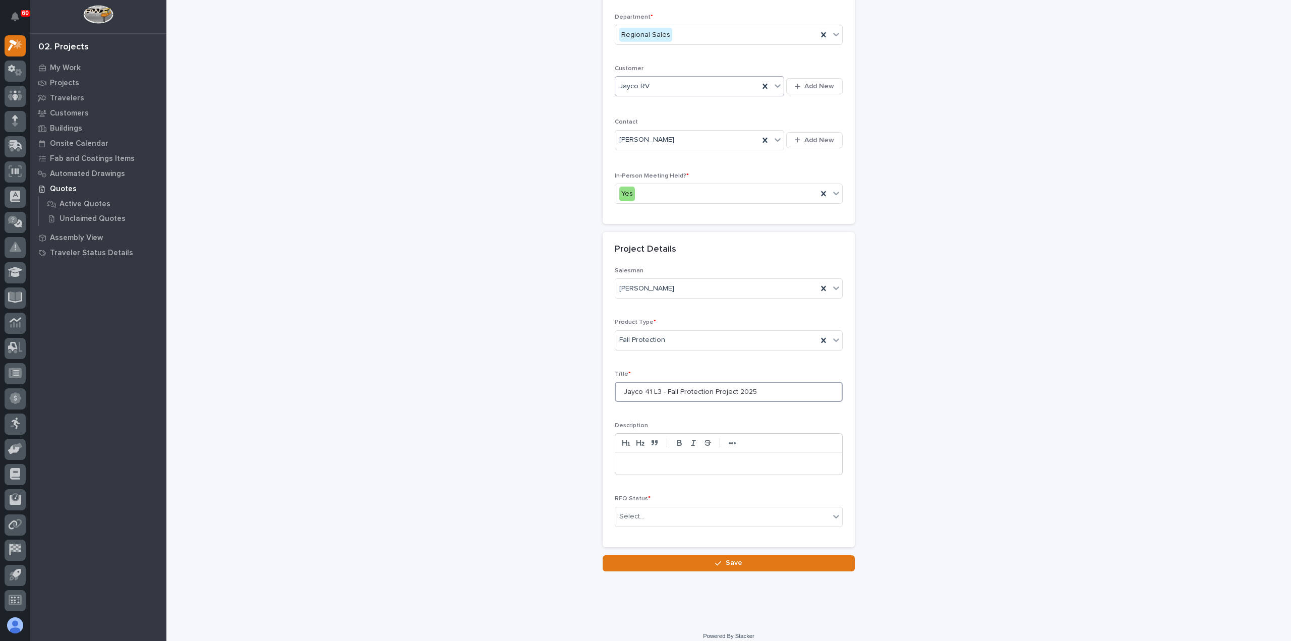
scroll to position [137, 0]
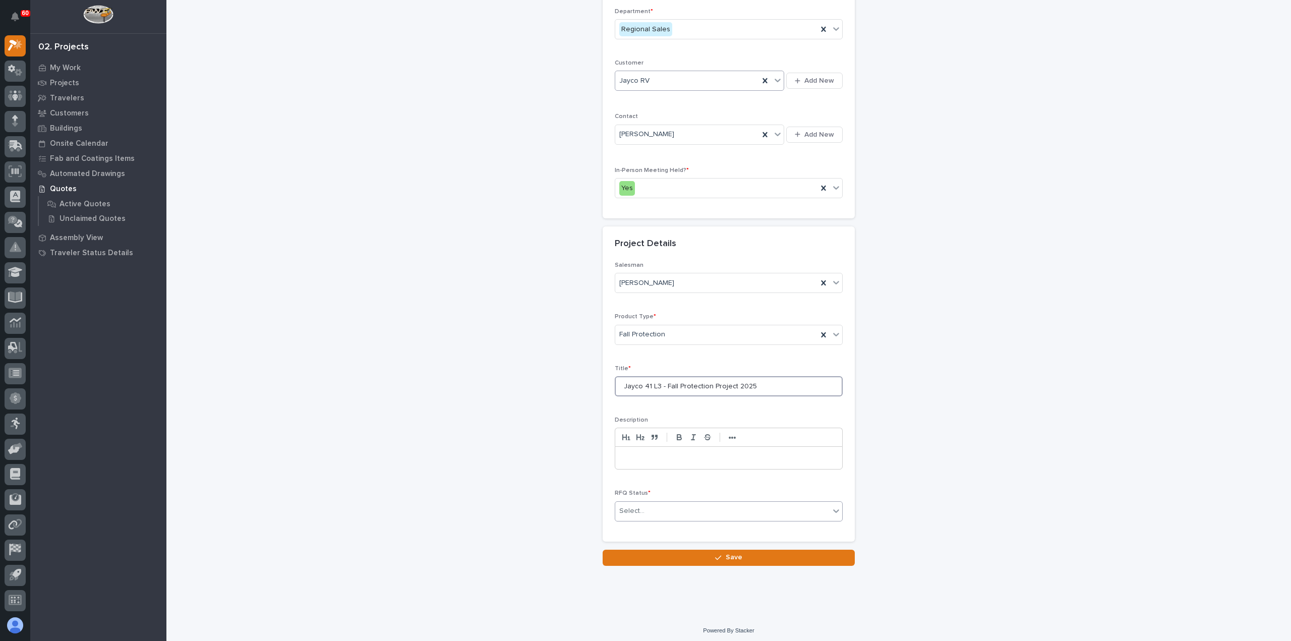
type input "Jayco 41 L3 - Fall Protection Project 2025"
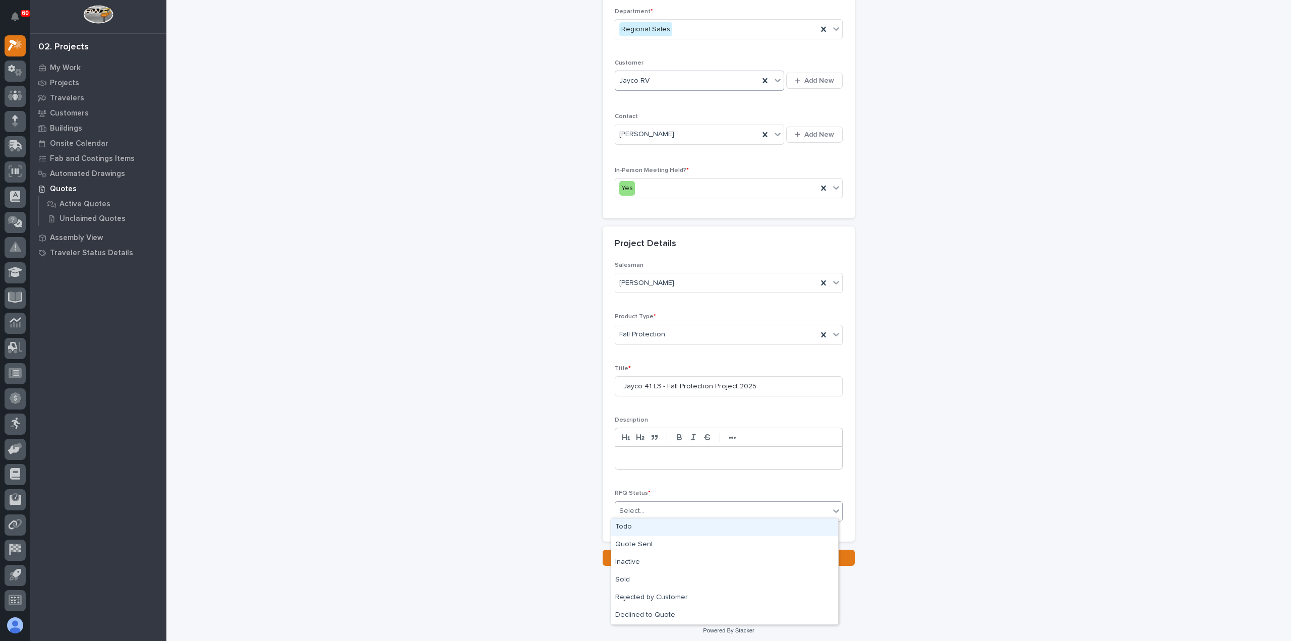
click at [673, 508] on div "Select..." at bounding box center [722, 511] width 214 height 17
click at [666, 526] on div "Todo" at bounding box center [724, 527] width 227 height 18
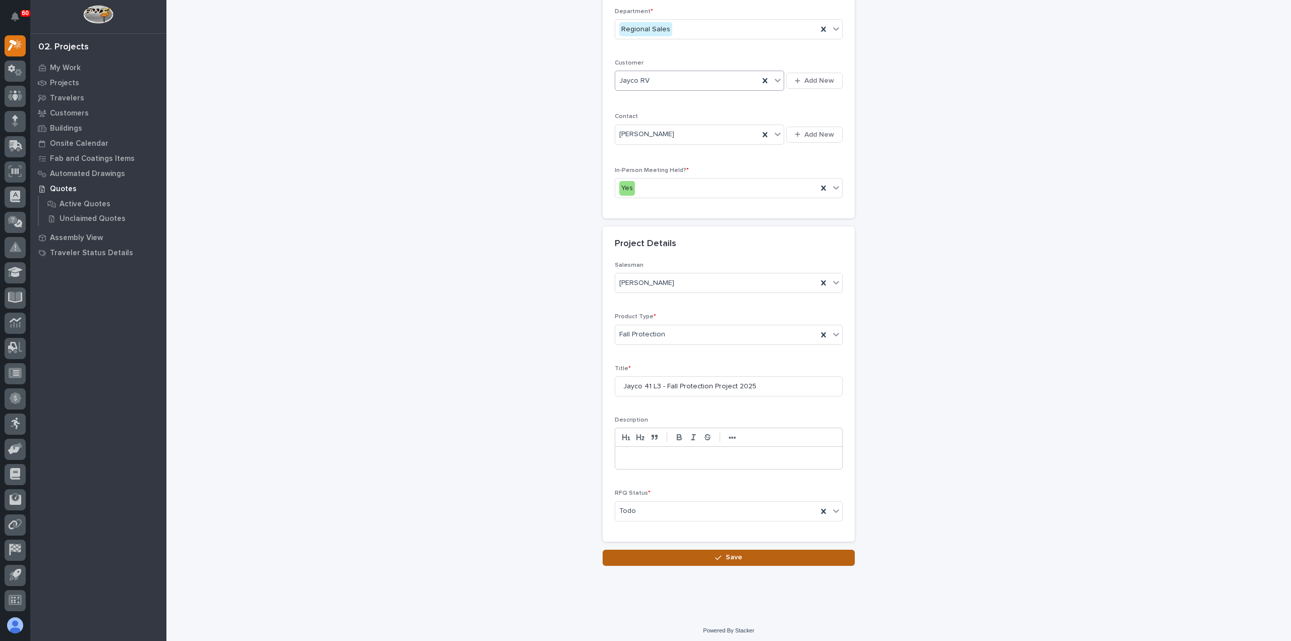
click at [751, 554] on button "Save" at bounding box center [728, 558] width 252 height 16
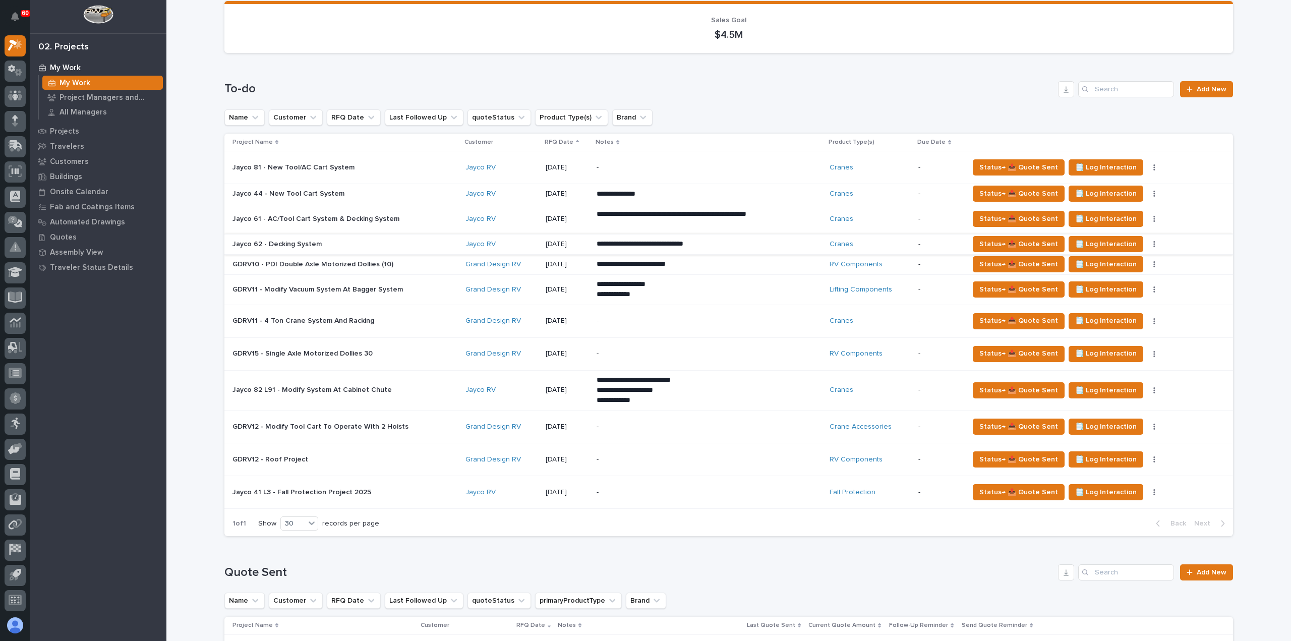
scroll to position [202, 0]
